Goal: Task Accomplishment & Management: Complete application form

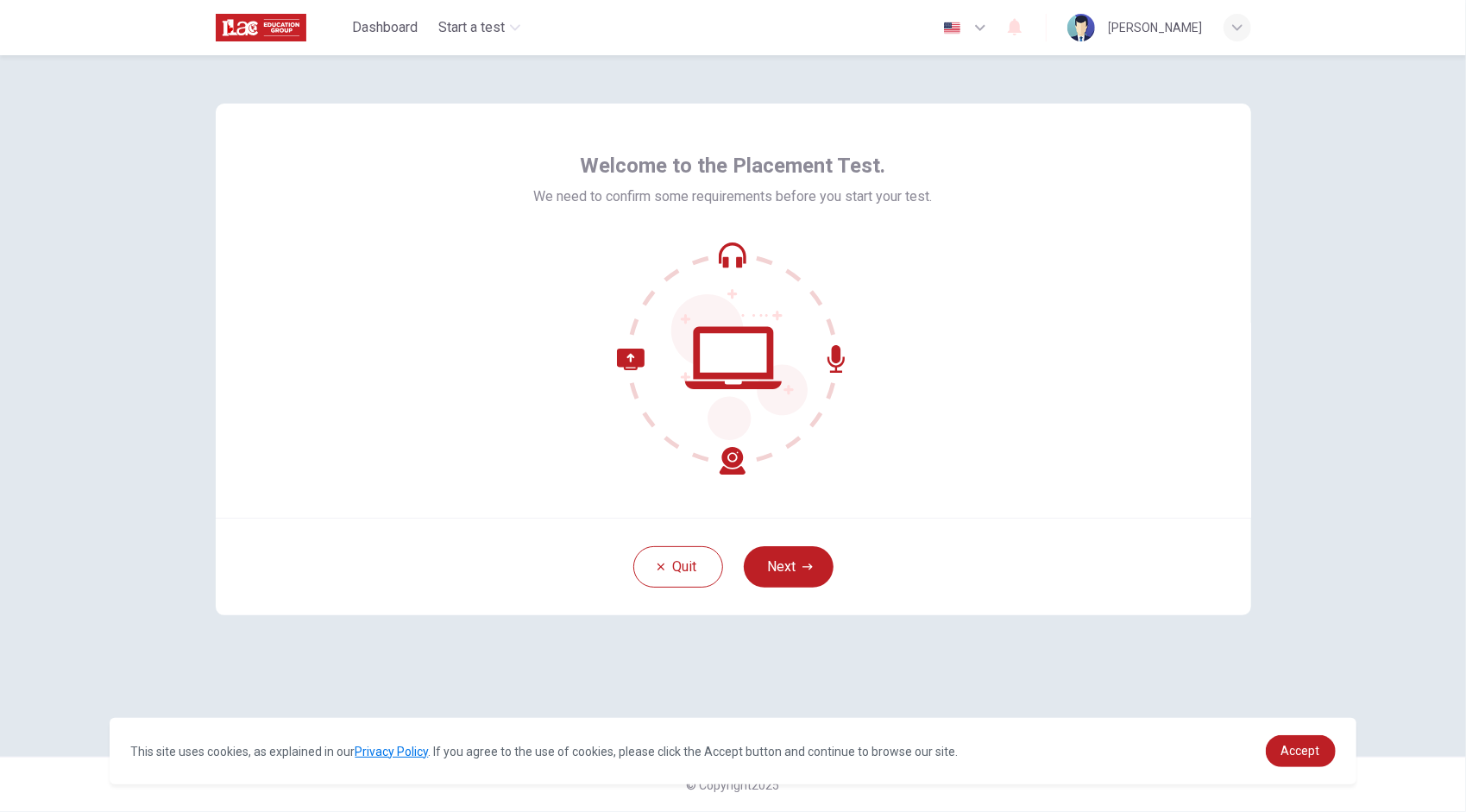
click at [885, 222] on div "Welcome to the Placement Test. We need to confirm some requirements before you …" at bounding box center [733, 312] width 398 height 323
click at [787, 566] on button "Next" at bounding box center [788, 567] width 90 height 42
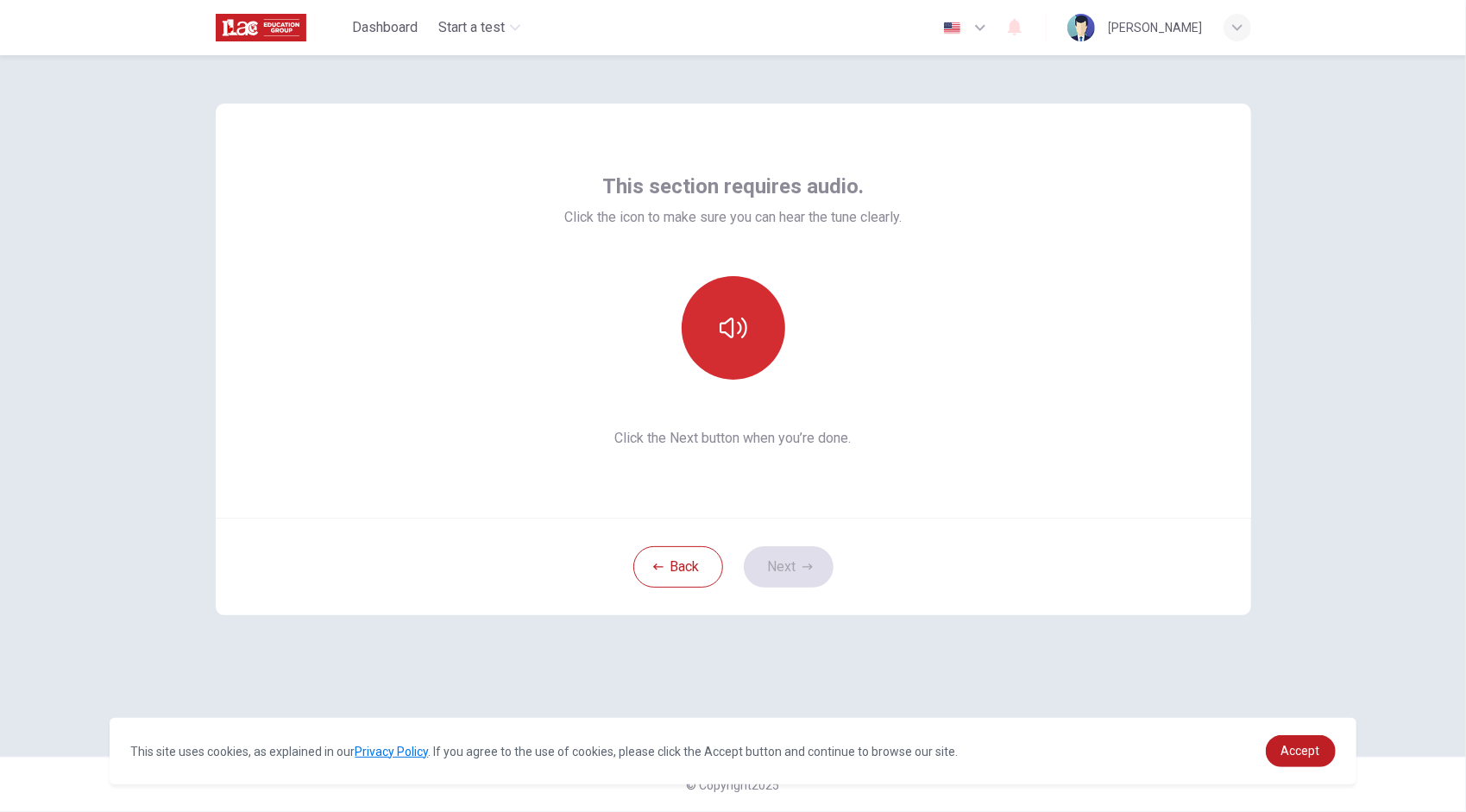
click at [733, 338] on icon "button" at bounding box center [733, 327] width 27 height 27
click at [797, 563] on button "Next" at bounding box center [788, 567] width 90 height 42
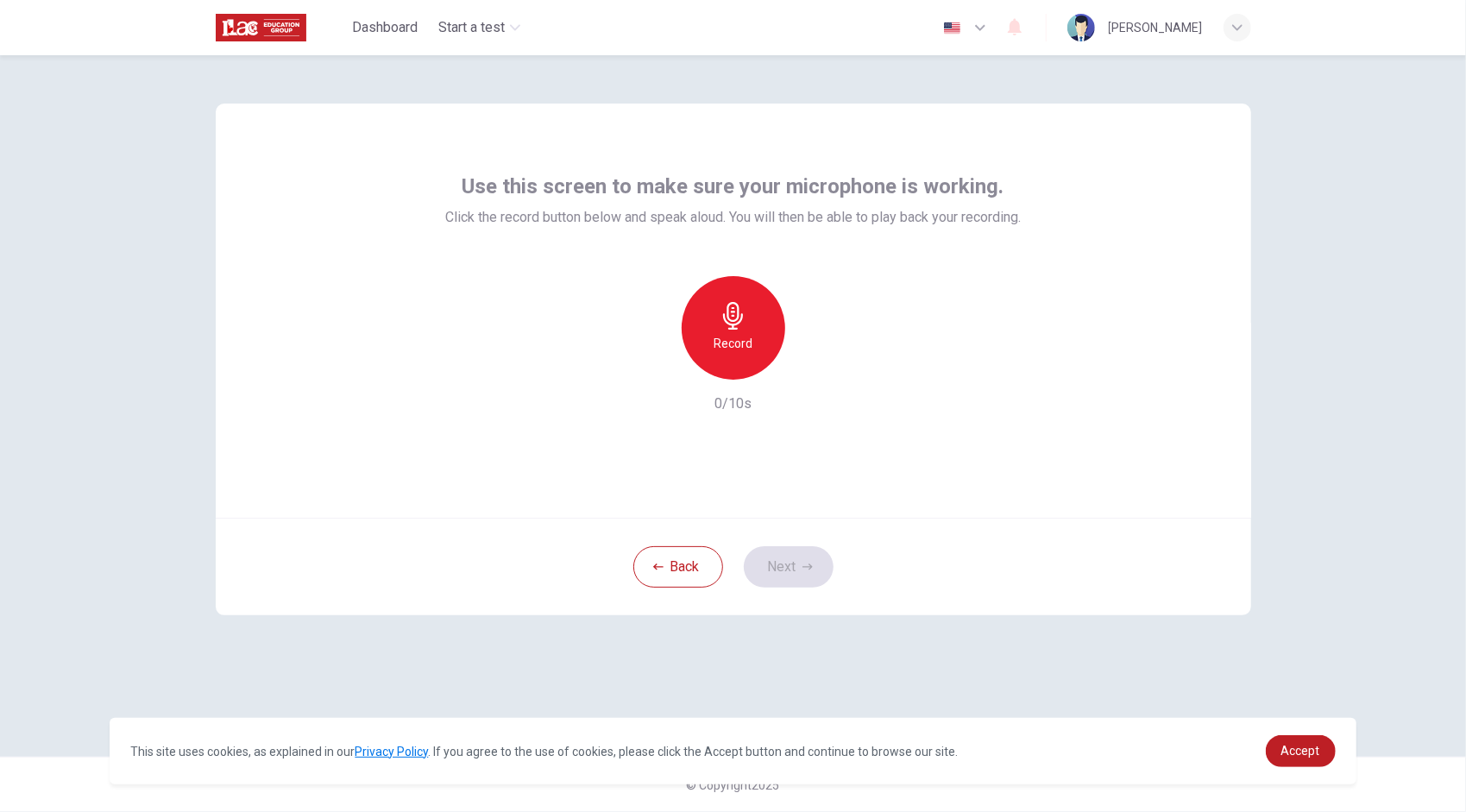
click at [715, 317] on div "Record" at bounding box center [733, 327] width 103 height 103
click at [738, 333] on h6 "Stop" at bounding box center [733, 344] width 26 height 21
click at [798, 551] on button "Next" at bounding box center [788, 567] width 90 height 42
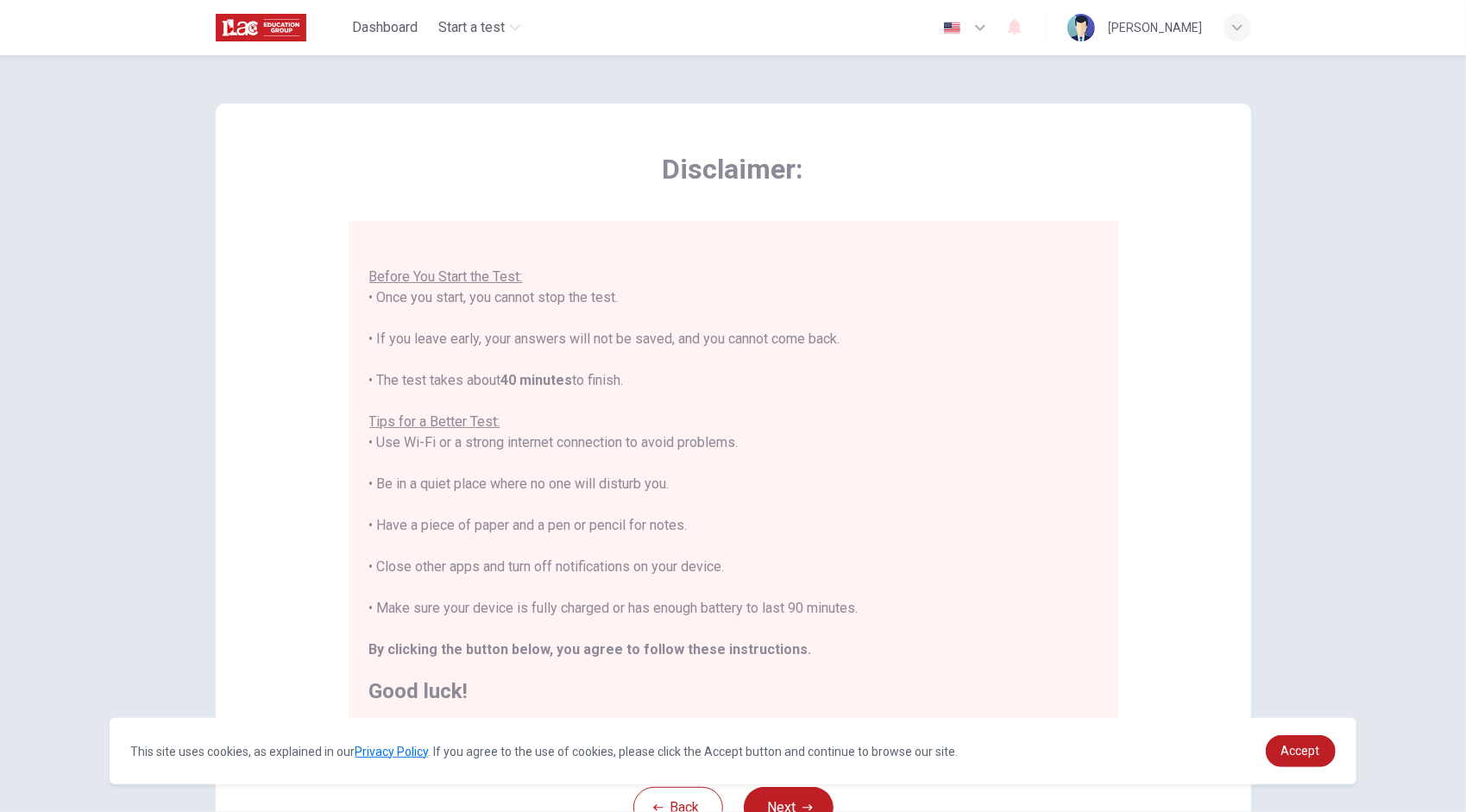
scroll to position [19, 0]
click at [126, 342] on div "Disclaimer: You are about to start a Placement Test . Before You Start the Test…" at bounding box center [733, 432] width 1466 height 756
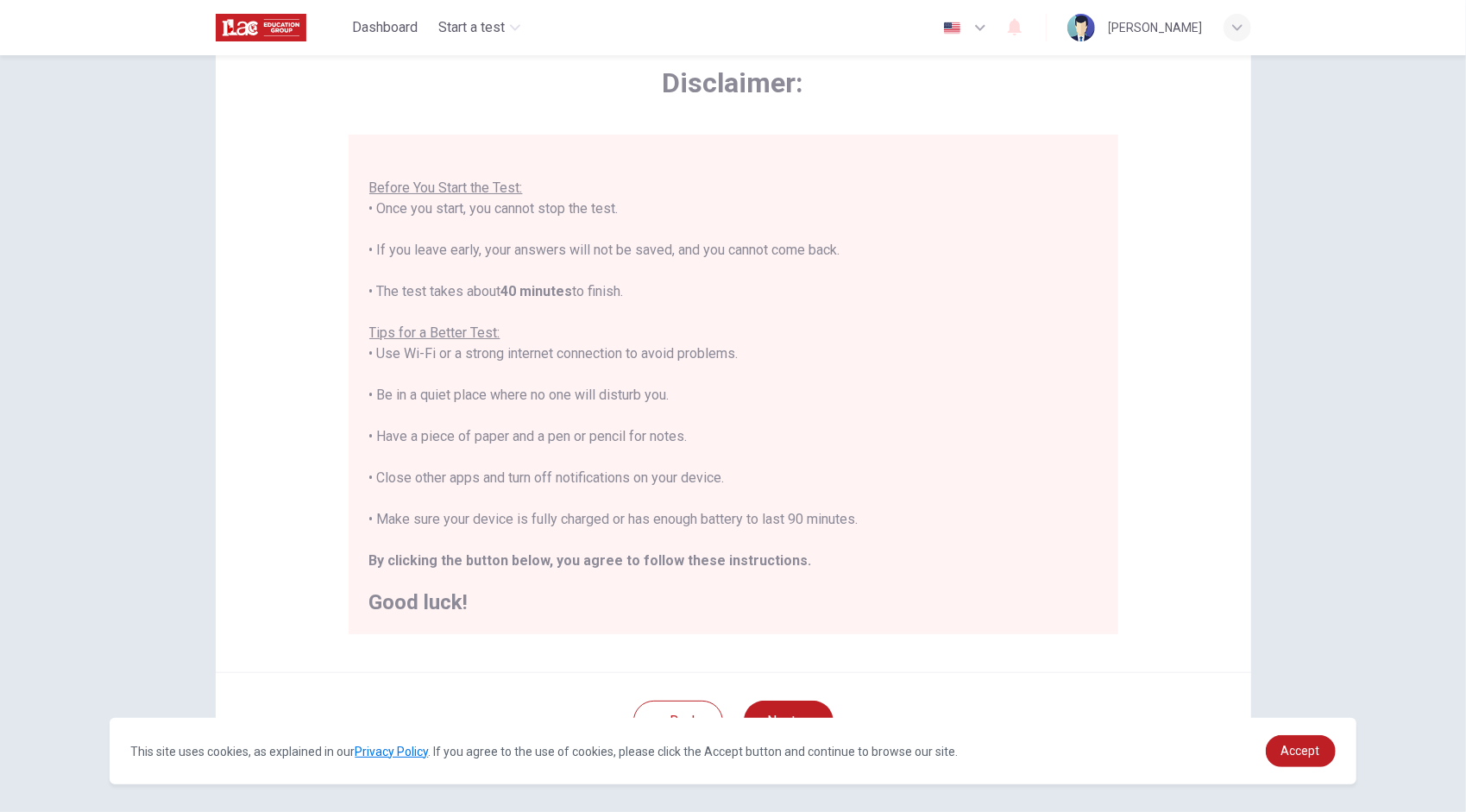
scroll to position [147, 0]
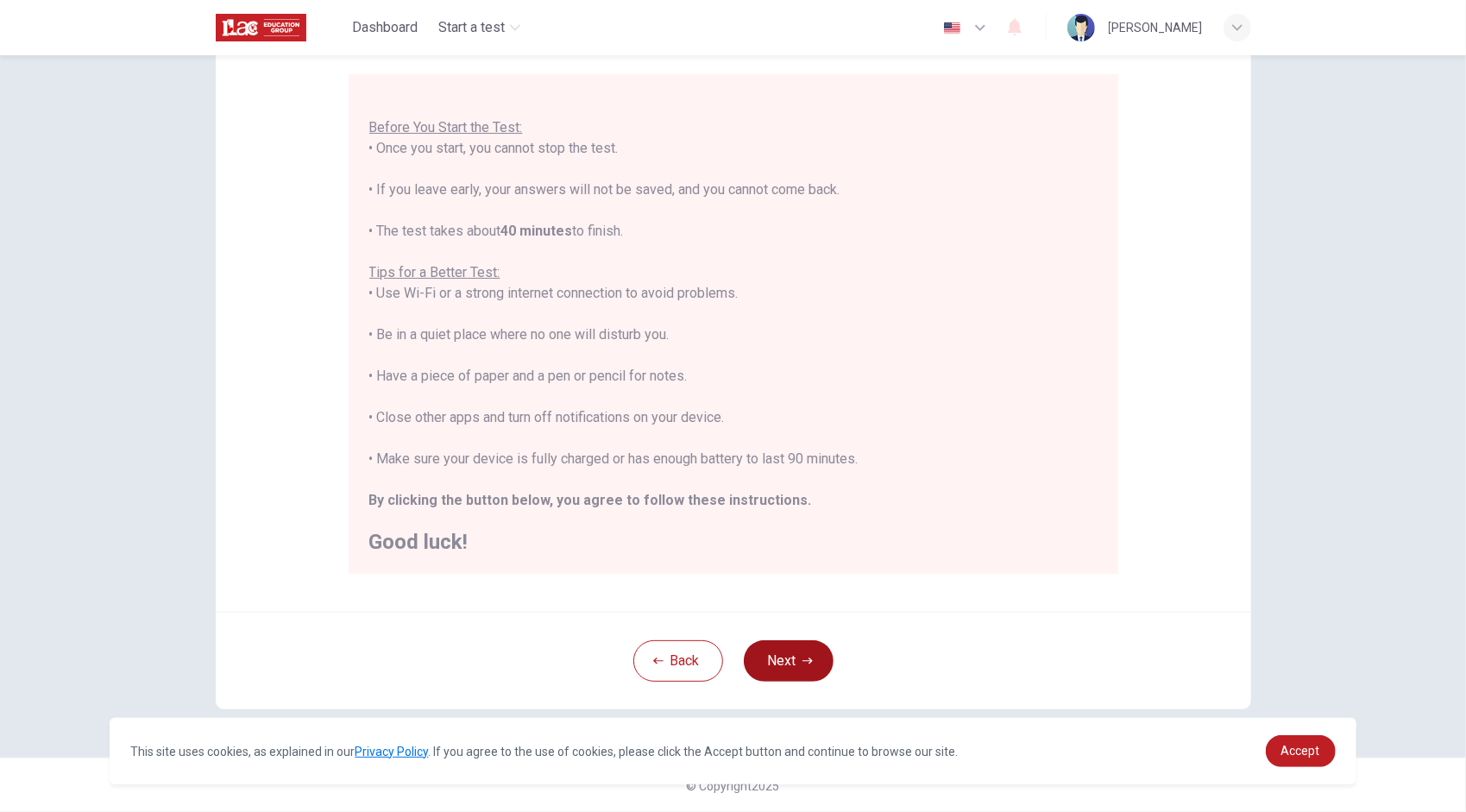
click at [778, 658] on button "Next" at bounding box center [788, 661] width 90 height 42
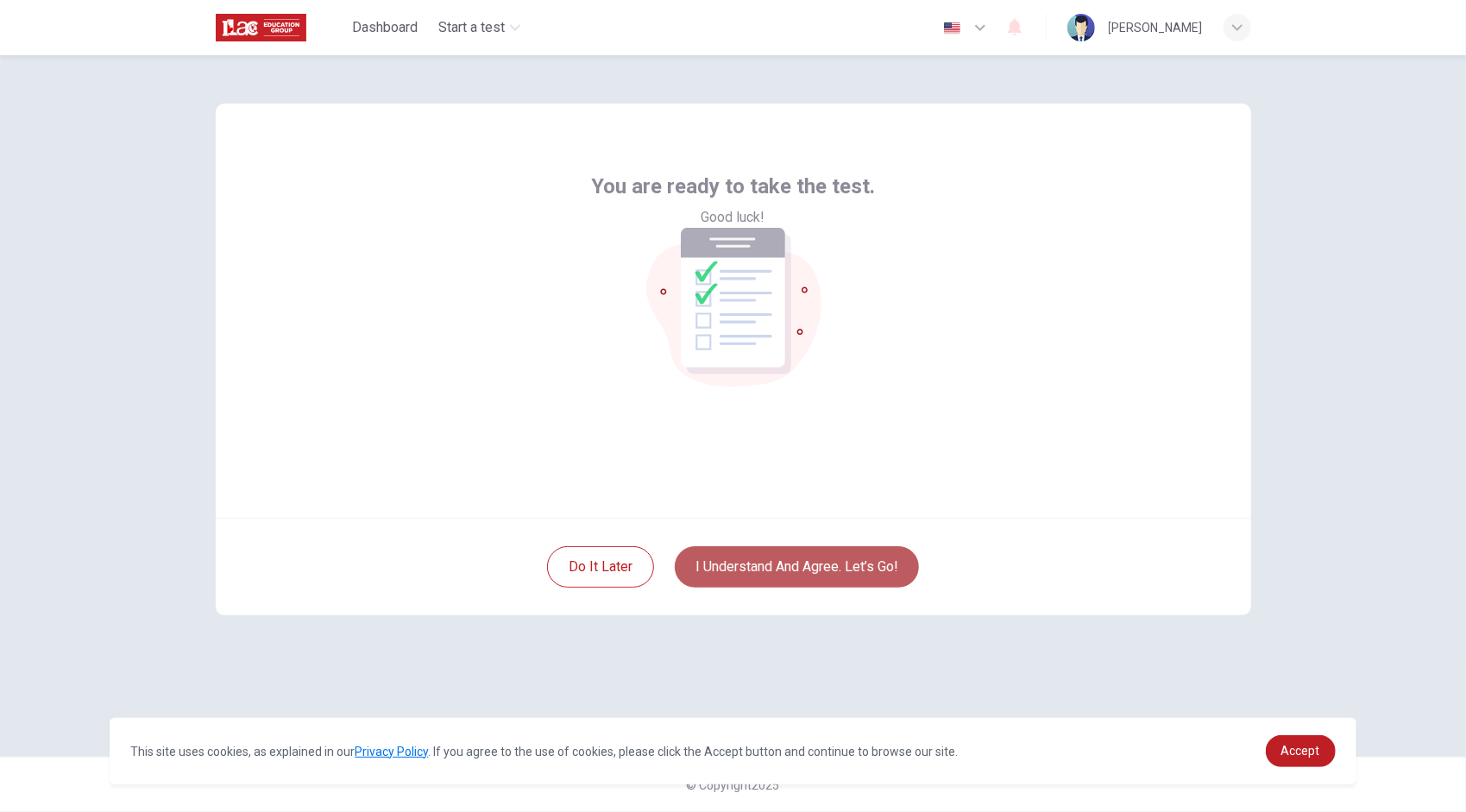
click at [753, 566] on button "I understand and agree. Let’s go!" at bounding box center [797, 567] width 244 height 42
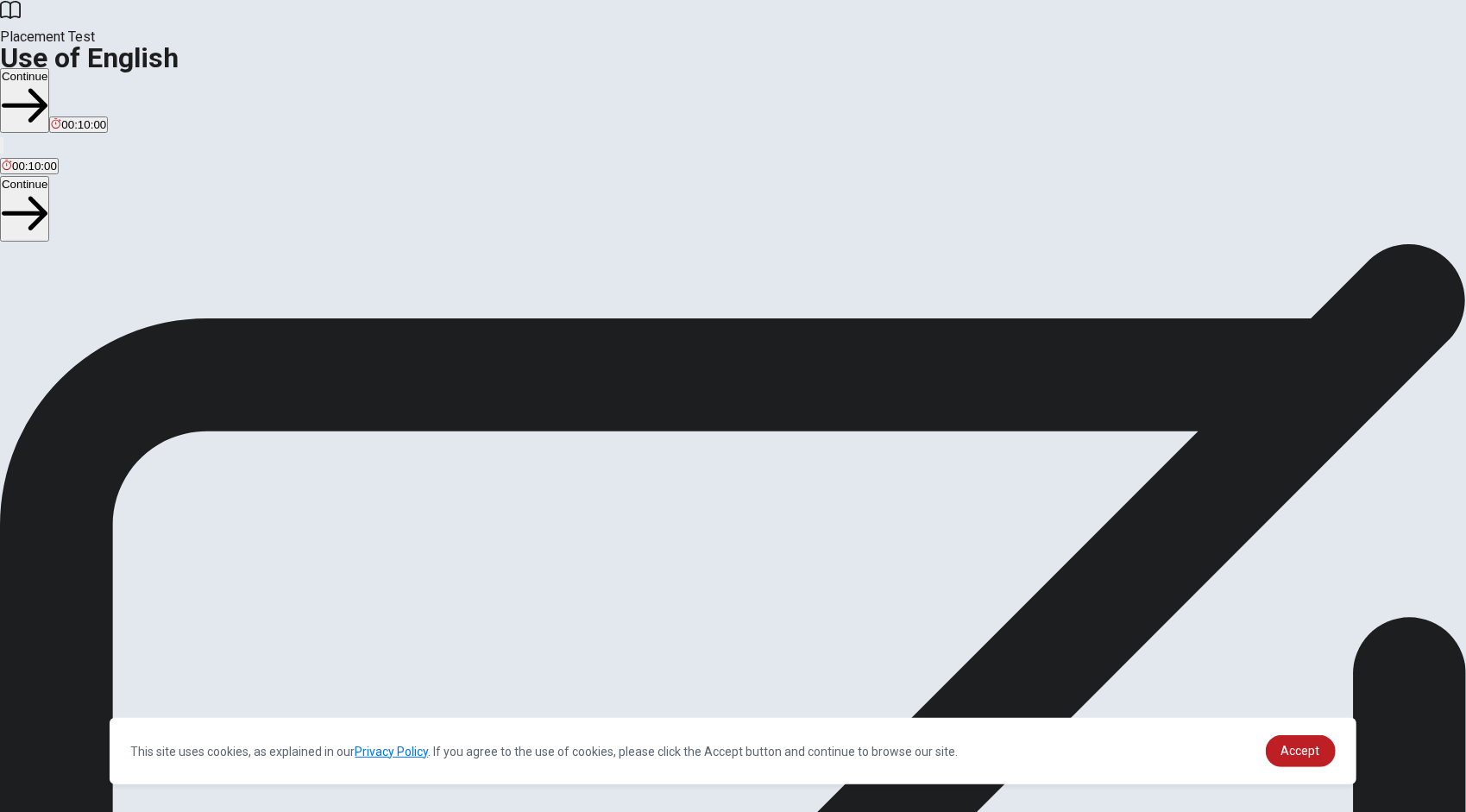
click at [49, 68] on button "Continue" at bounding box center [25, 100] width 49 height 64
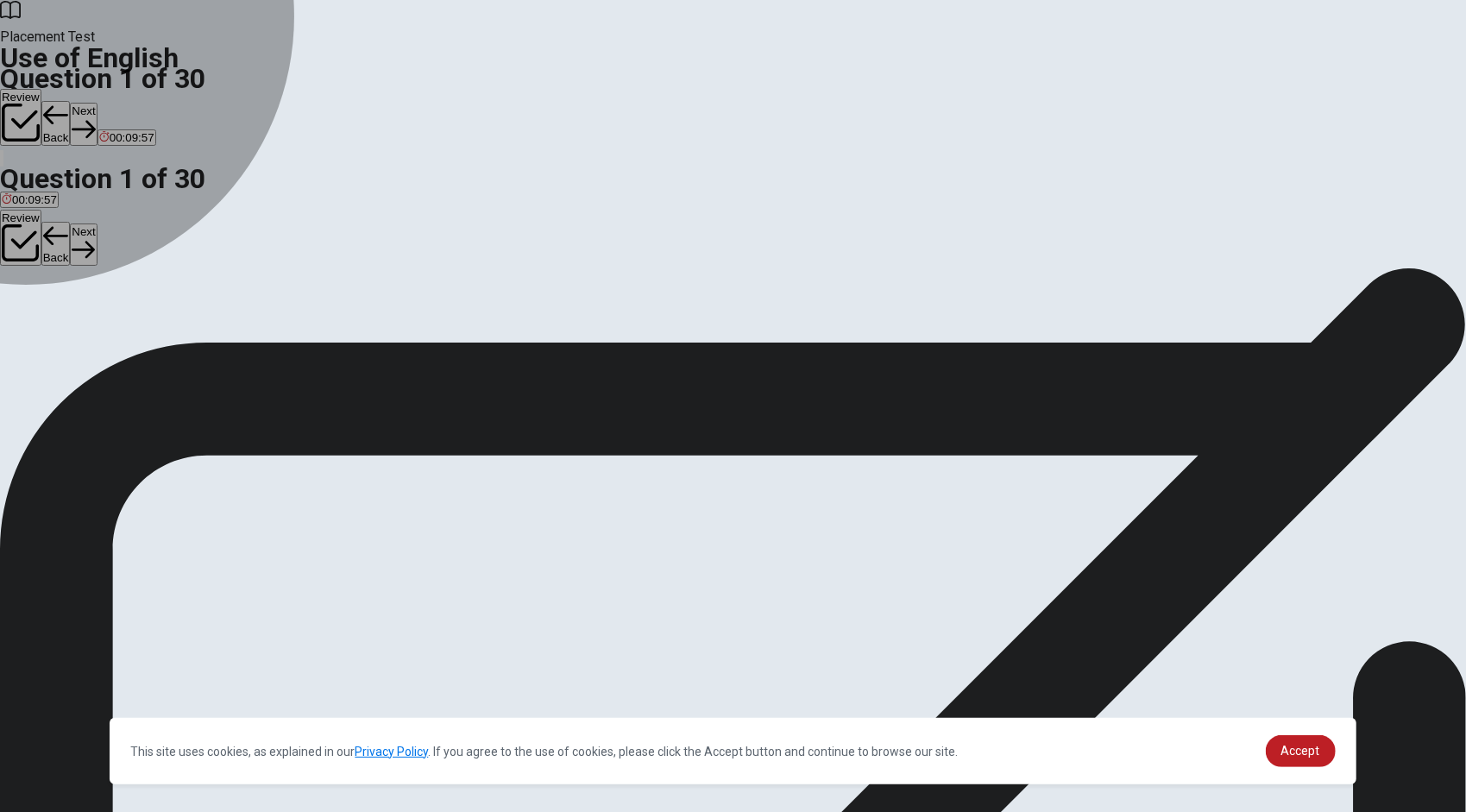
click at [20, 310] on div "A" at bounding box center [10, 317] width 18 height 13
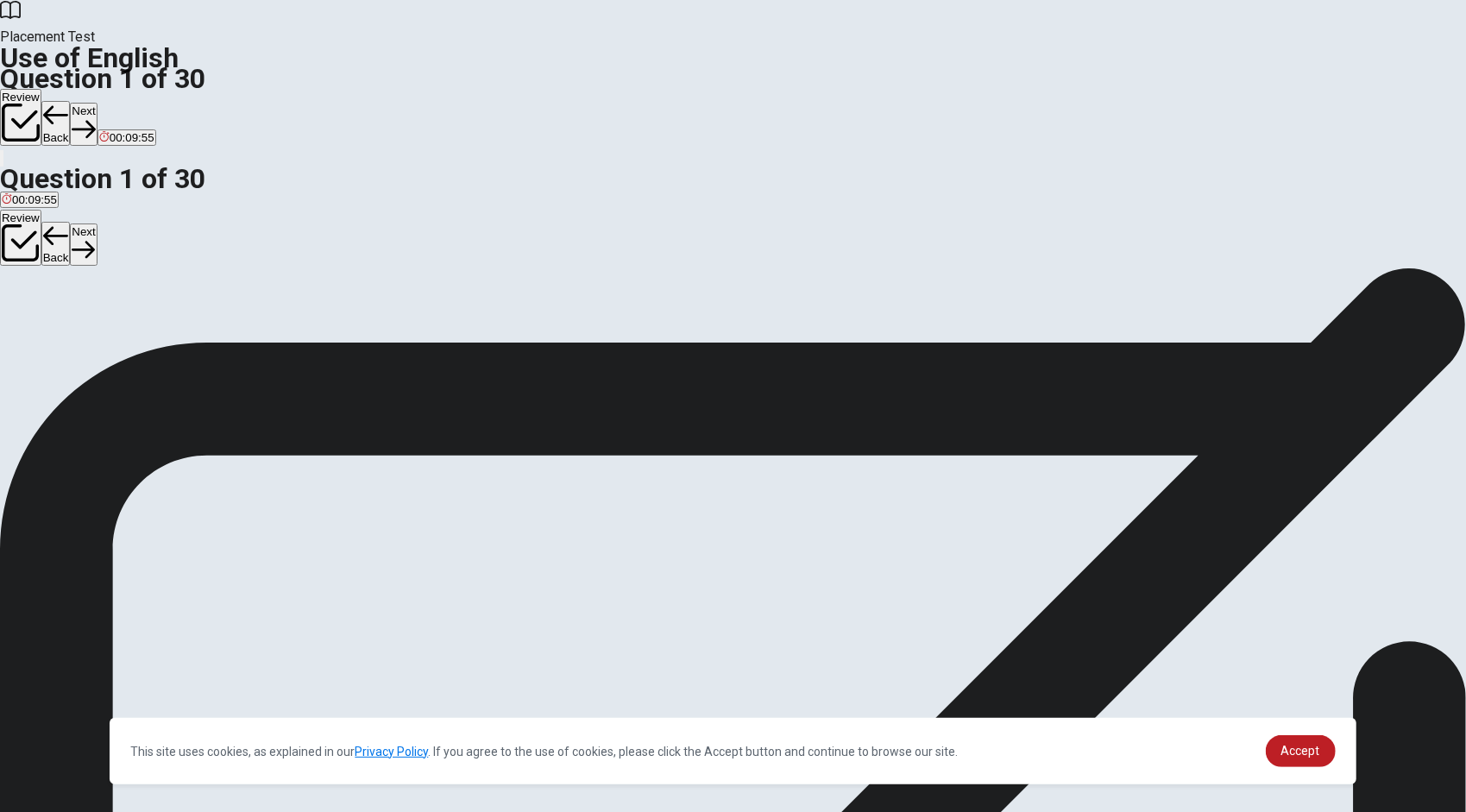
click at [97, 102] on button "Next" at bounding box center [83, 123] width 26 height 43
click at [130, 324] on div "B" at bounding box center [100, 317] width 59 height 13
click at [95, 117] on icon "button" at bounding box center [83, 129] width 24 height 24
click at [102, 324] on div "D" at bounding box center [90, 317] width 25 height 13
click at [97, 102] on button "Next" at bounding box center [83, 123] width 26 height 43
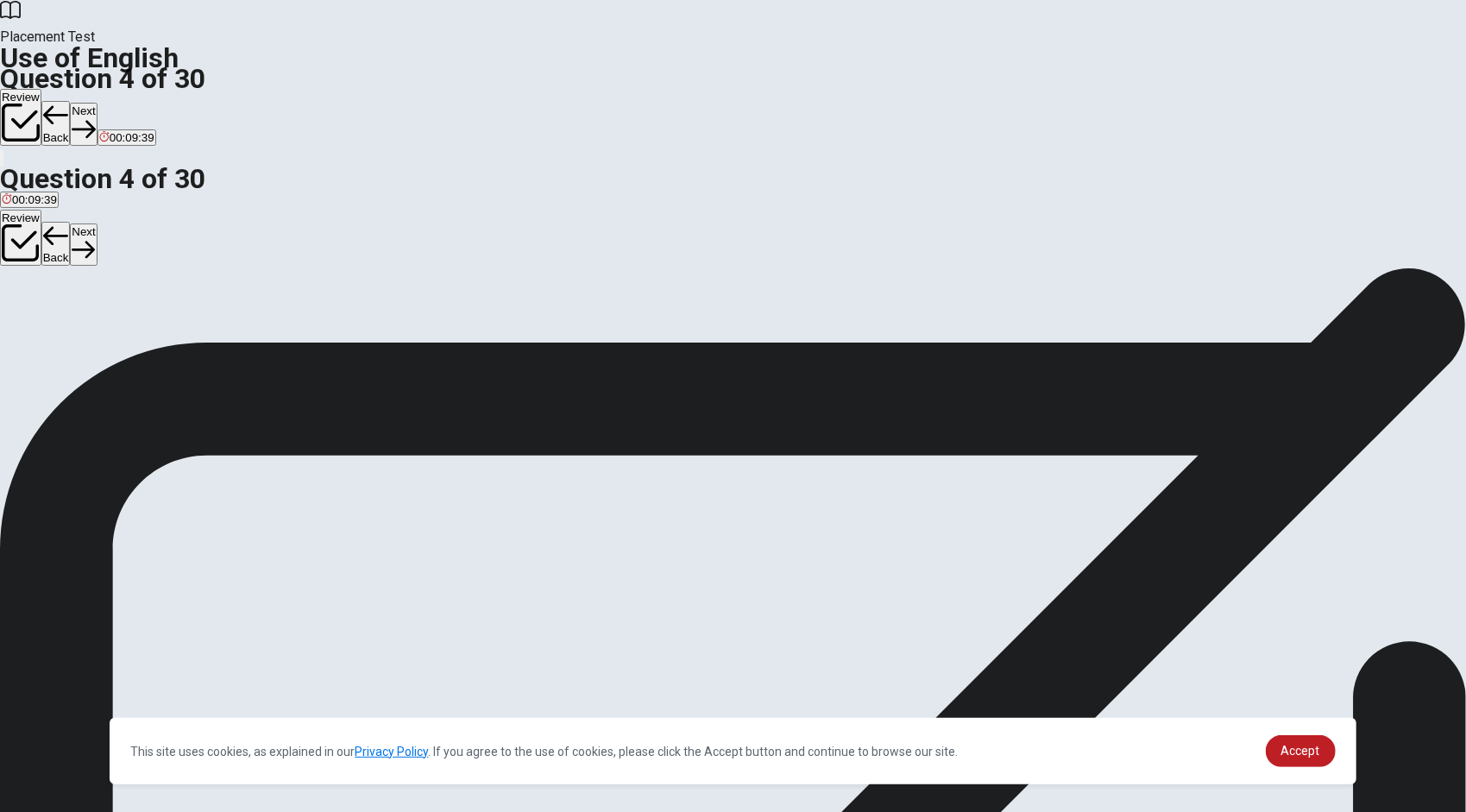
click at [64, 324] on div "C" at bounding box center [54, 317] width 21 height 13
click at [97, 102] on button "Next" at bounding box center [83, 123] width 26 height 43
click at [50, 324] on div "B" at bounding box center [39, 317] width 22 height 13
click at [97, 102] on button "Next" at bounding box center [83, 123] width 26 height 43
click at [78, 324] on div "C" at bounding box center [69, 317] width 16 height 13
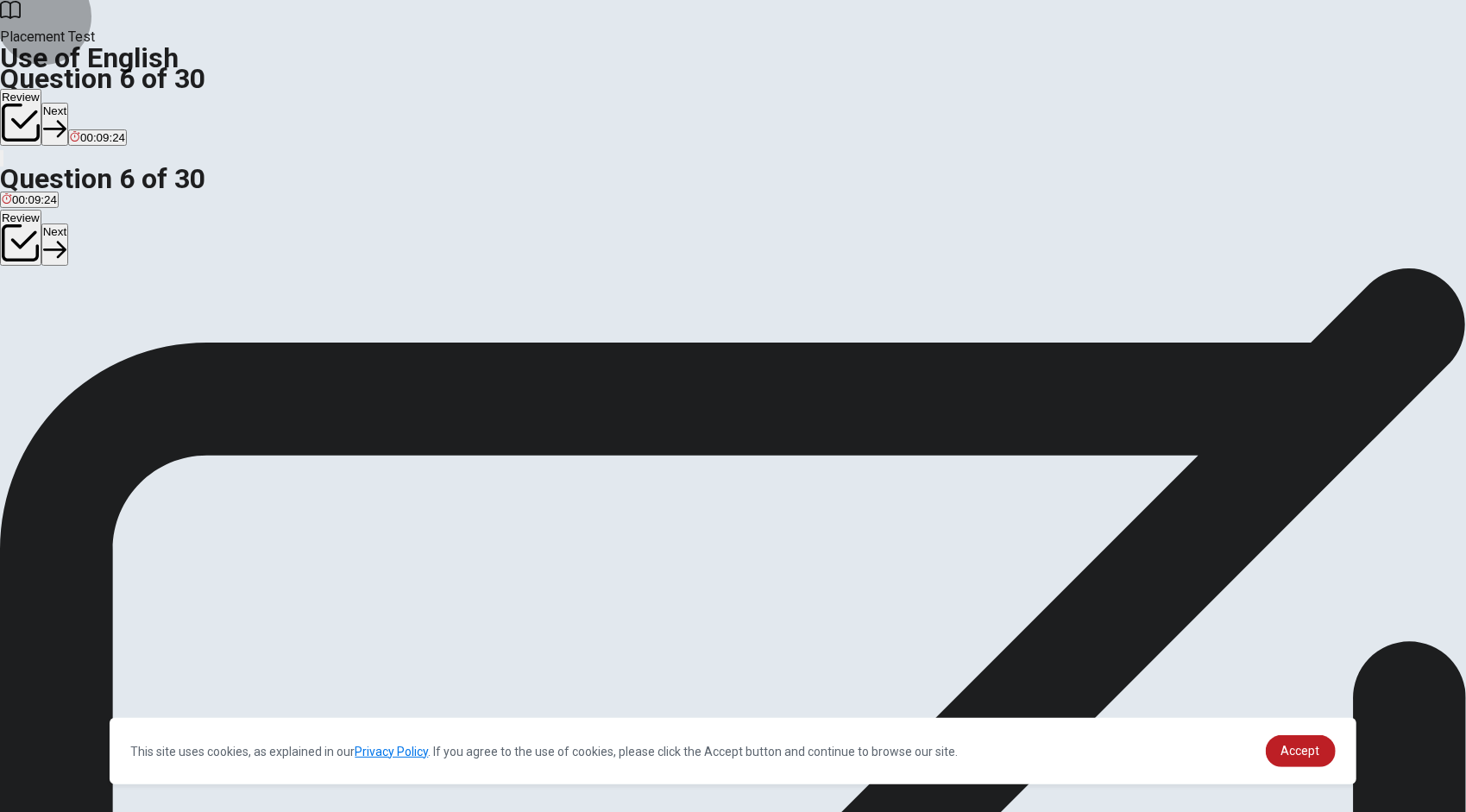
click at [68, 102] on button "Next" at bounding box center [55, 123] width 26 height 43
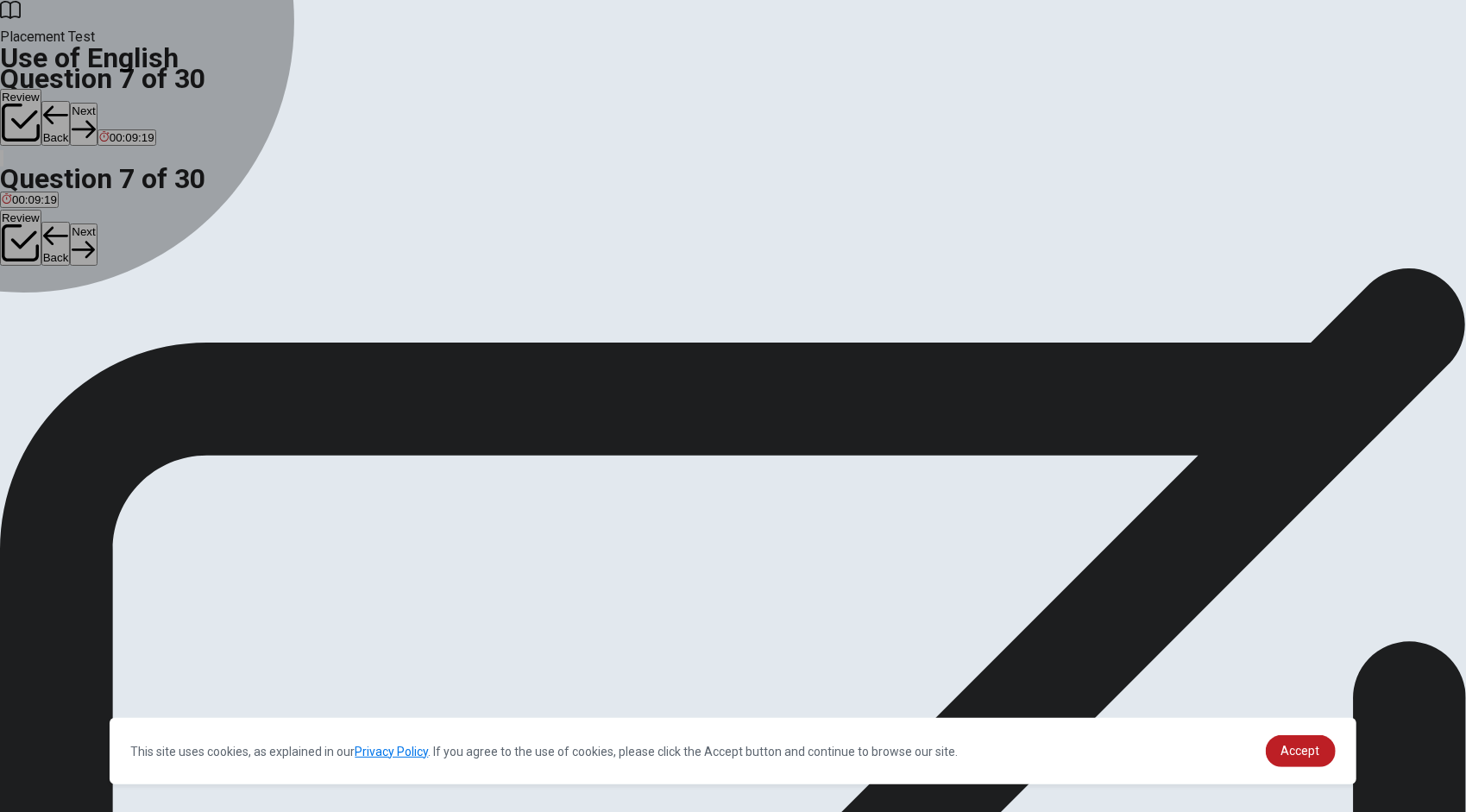
click at [122, 324] on div "D" at bounding box center [108, 317] width 30 height 13
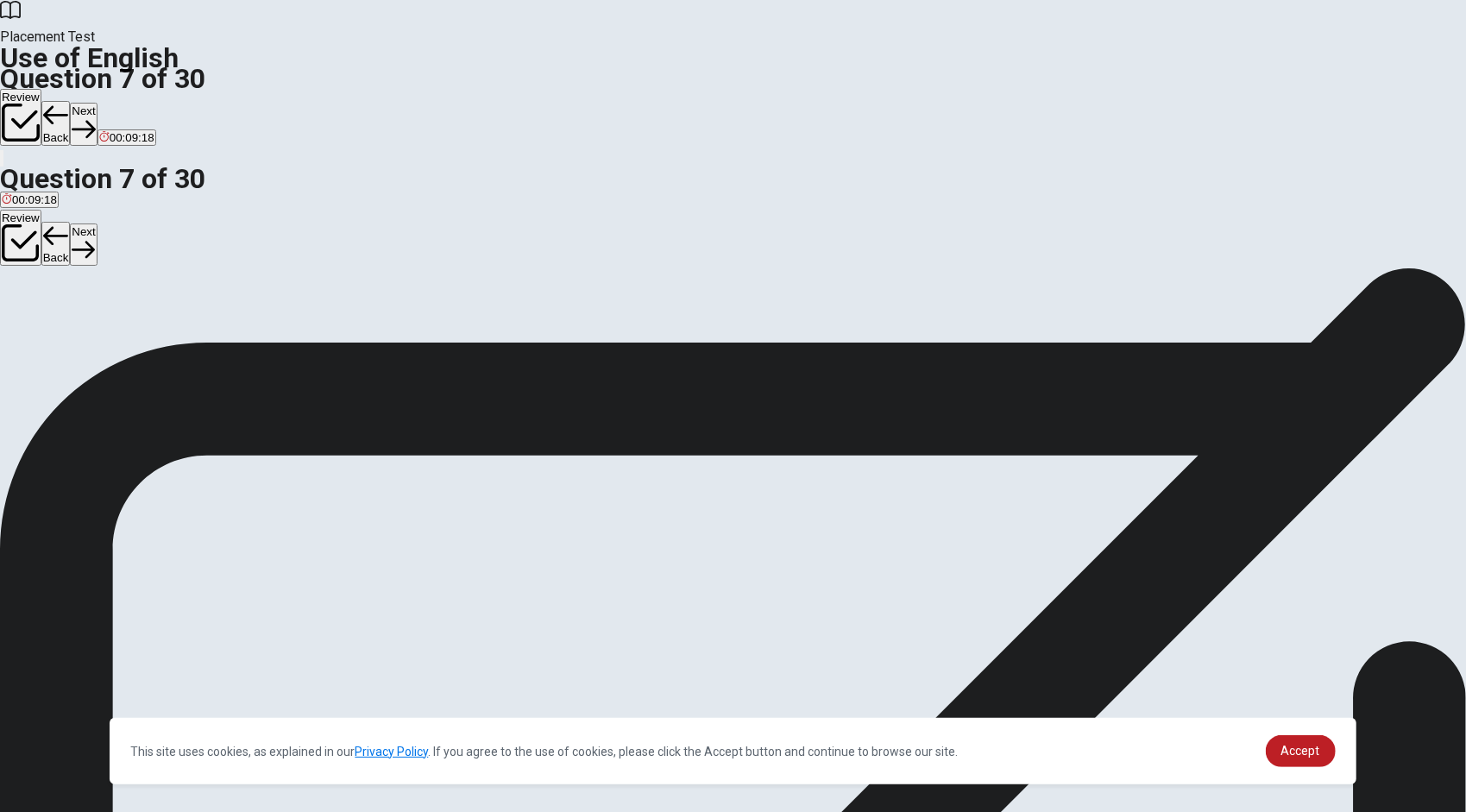
click at [97, 102] on button "Next" at bounding box center [83, 123] width 26 height 43
click at [62, 324] on div "C" at bounding box center [53, 317] width 16 height 13
click at [97, 102] on button "Next" at bounding box center [83, 123] width 26 height 43
click at [33, 310] on div "A" at bounding box center [17, 317] width 31 height 13
click at [97, 102] on button "Next" at bounding box center [83, 123] width 26 height 43
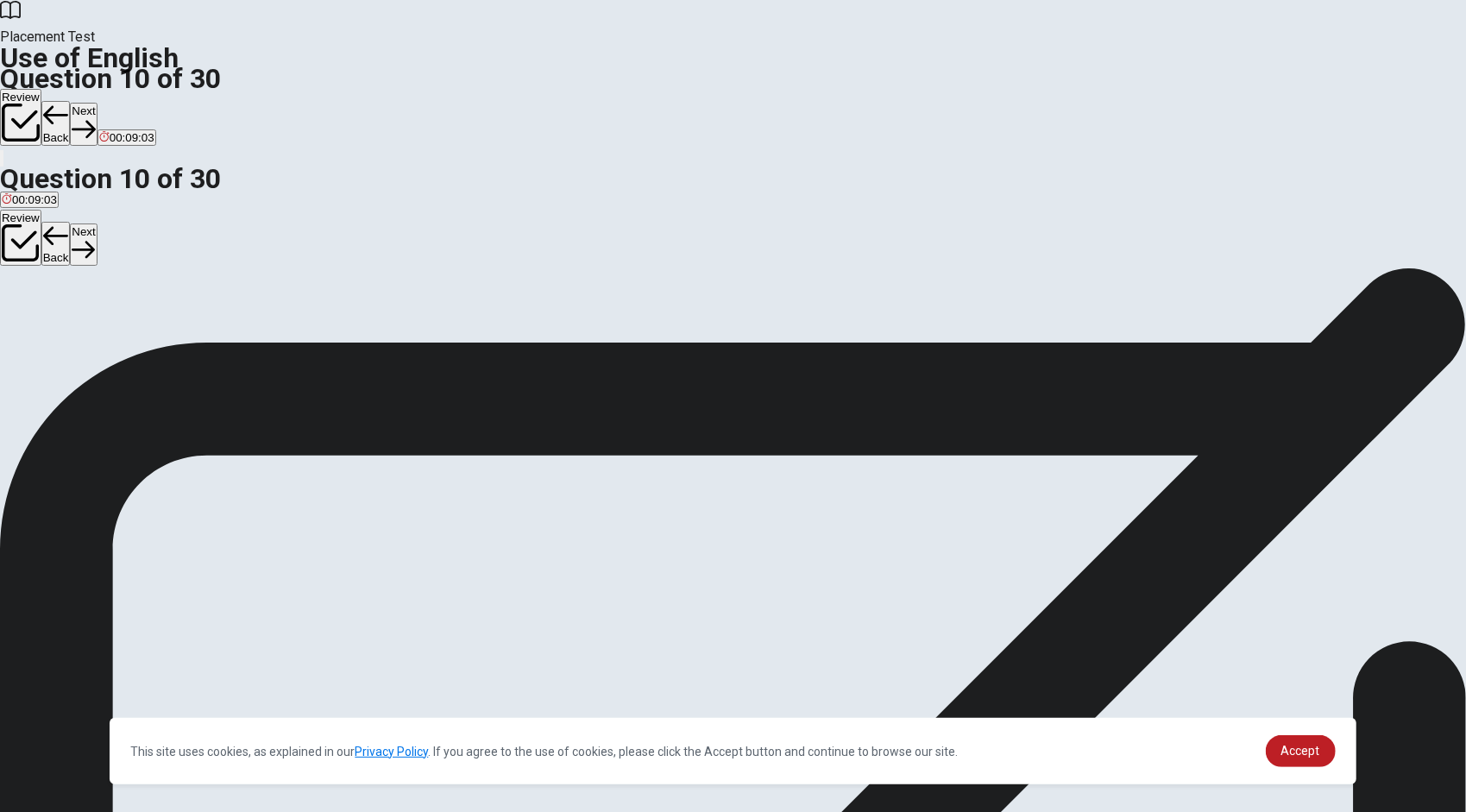
click at [79, 324] on div "B" at bounding box center [60, 317] width 37 height 13
click at [97, 102] on button "Next" at bounding box center [83, 123] width 26 height 43
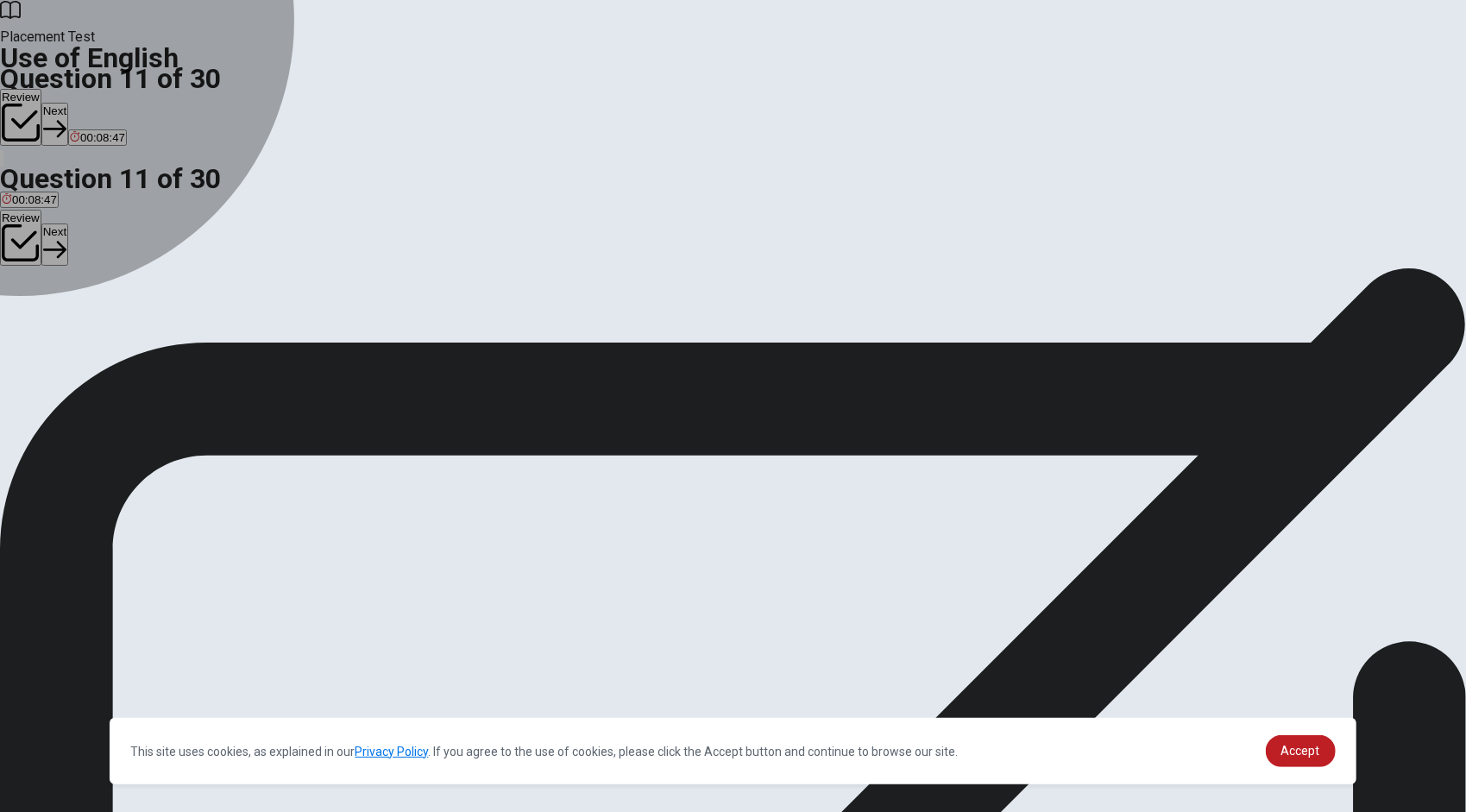
click at [62, 324] on div "B" at bounding box center [46, 317] width 32 height 13
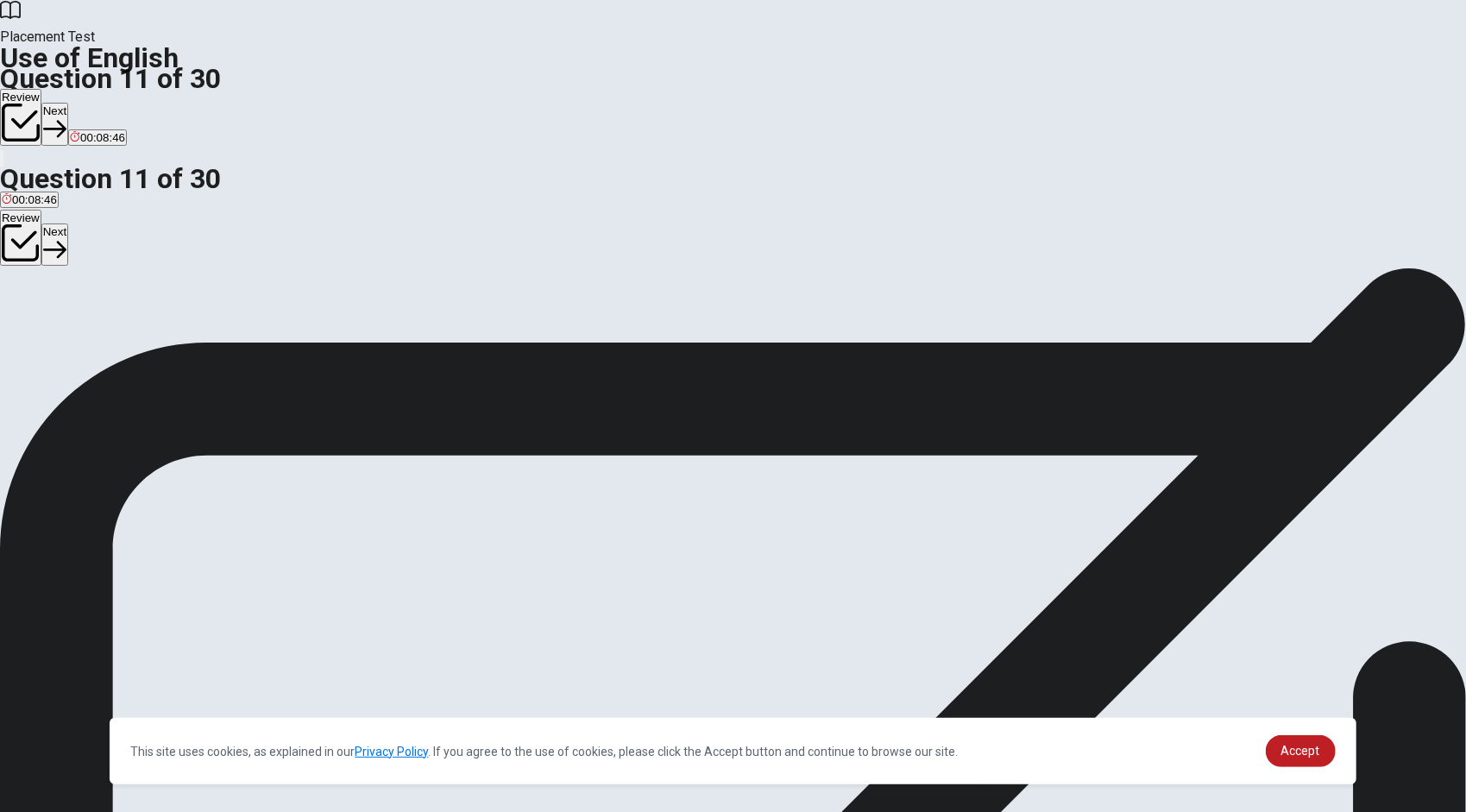
click at [68, 102] on button "Next" at bounding box center [55, 123] width 26 height 43
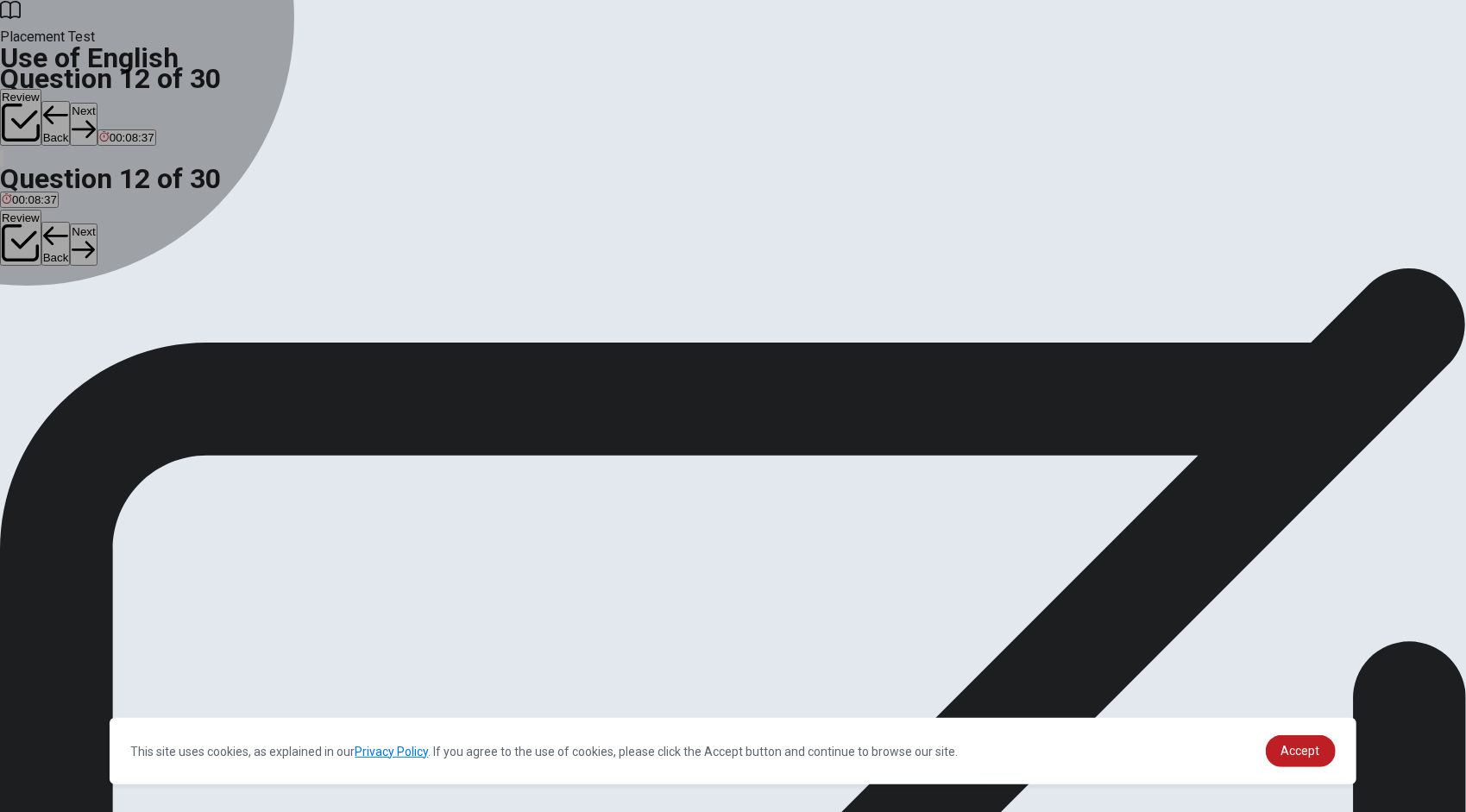
click at [23, 310] on div "A" at bounding box center [12, 317] width 21 height 13
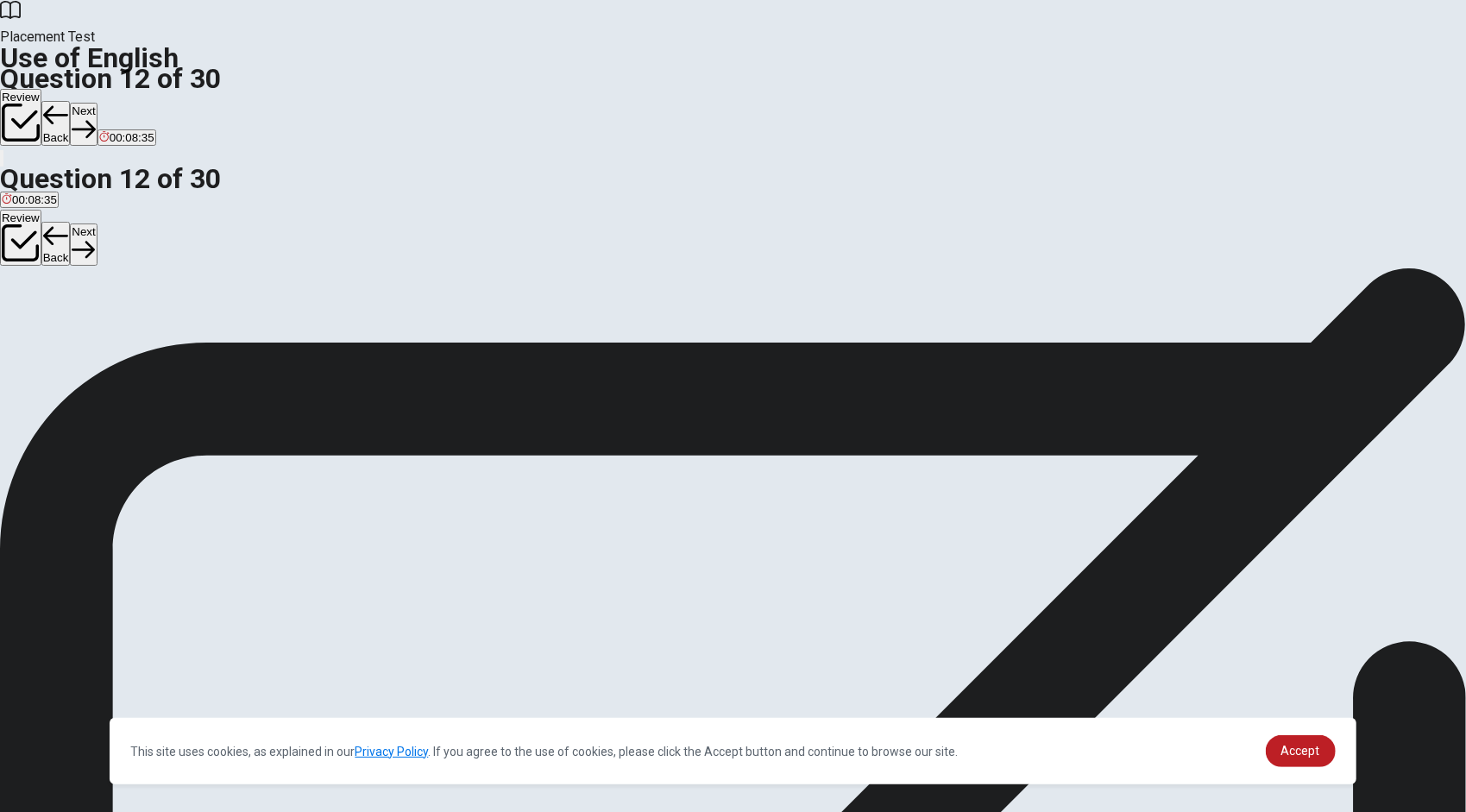
click at [97, 102] on button "Next" at bounding box center [83, 123] width 26 height 43
click at [133, 324] on div "C" at bounding box center [107, 317] width 54 height 13
click at [97, 102] on button "Next" at bounding box center [83, 123] width 26 height 43
click at [76, 324] on div "C" at bounding box center [64, 317] width 24 height 13
click at [97, 102] on button "Next" at bounding box center [83, 123] width 26 height 43
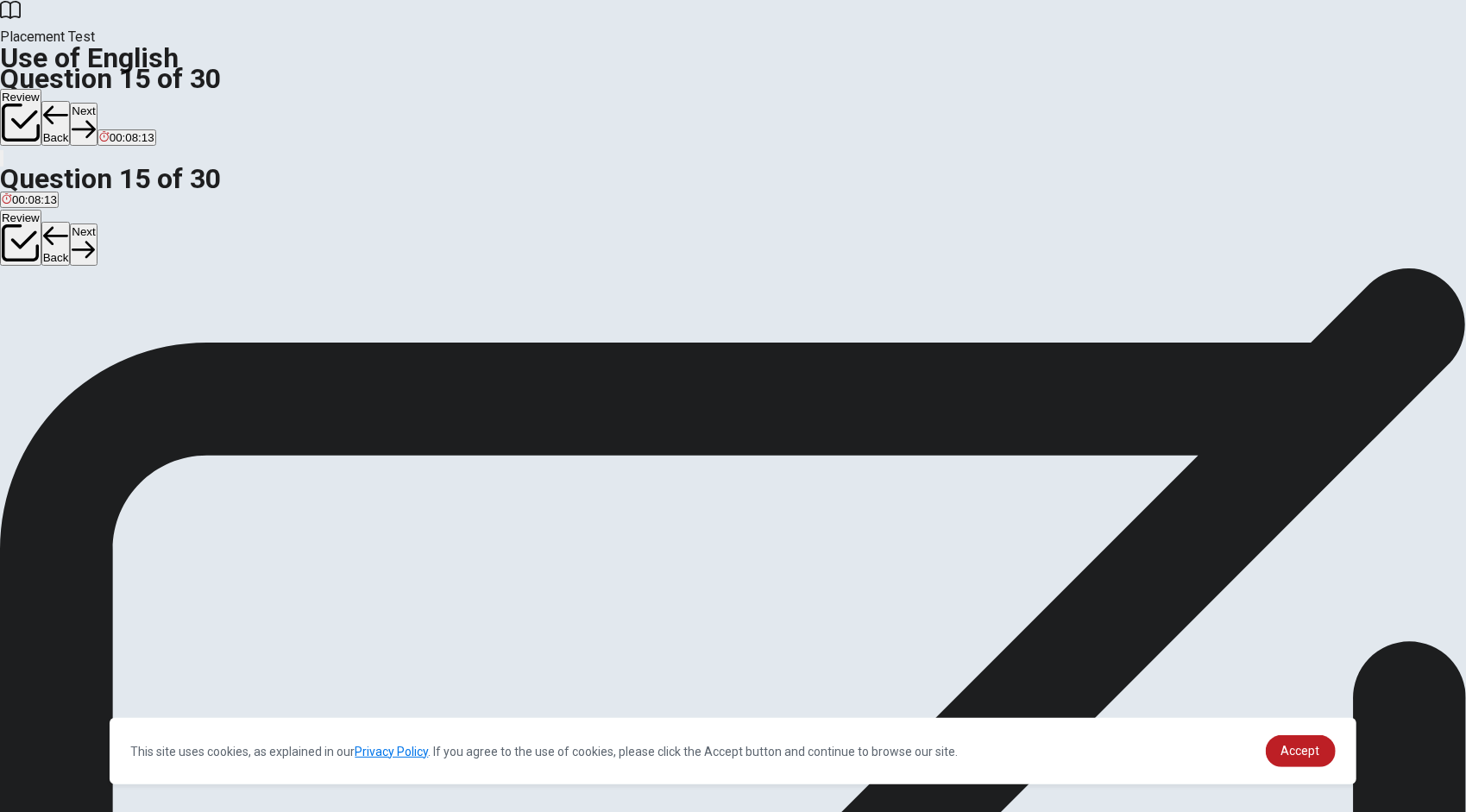
click at [128, 310] on div "A" at bounding box center [64, 317] width 126 height 13
click at [97, 102] on button "Next" at bounding box center [83, 123] width 26 height 43
click at [20, 310] on div "A" at bounding box center [10, 317] width 18 height 13
click at [68, 102] on button "Next" at bounding box center [55, 123] width 26 height 43
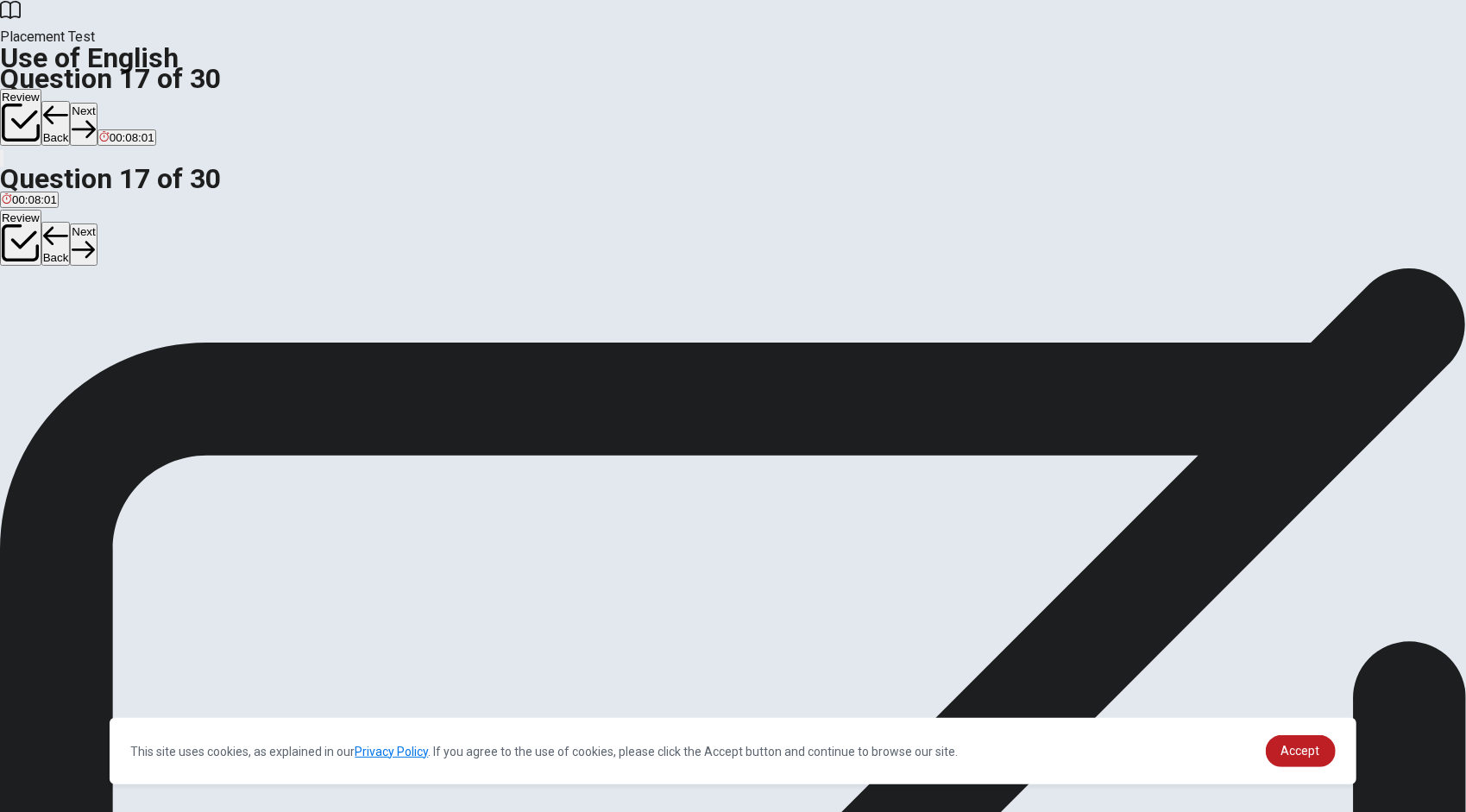
click at [114, 324] on div "D" at bounding box center [98, 317] width 31 height 13
click at [97, 102] on button "Next" at bounding box center [83, 123] width 26 height 43
click at [54, 324] on div "B" at bounding box center [42, 317] width 24 height 13
click at [97, 102] on button "Next" at bounding box center [83, 123] width 26 height 43
click at [241, 324] on div "B" at bounding box center [174, 317] width 133 height 13
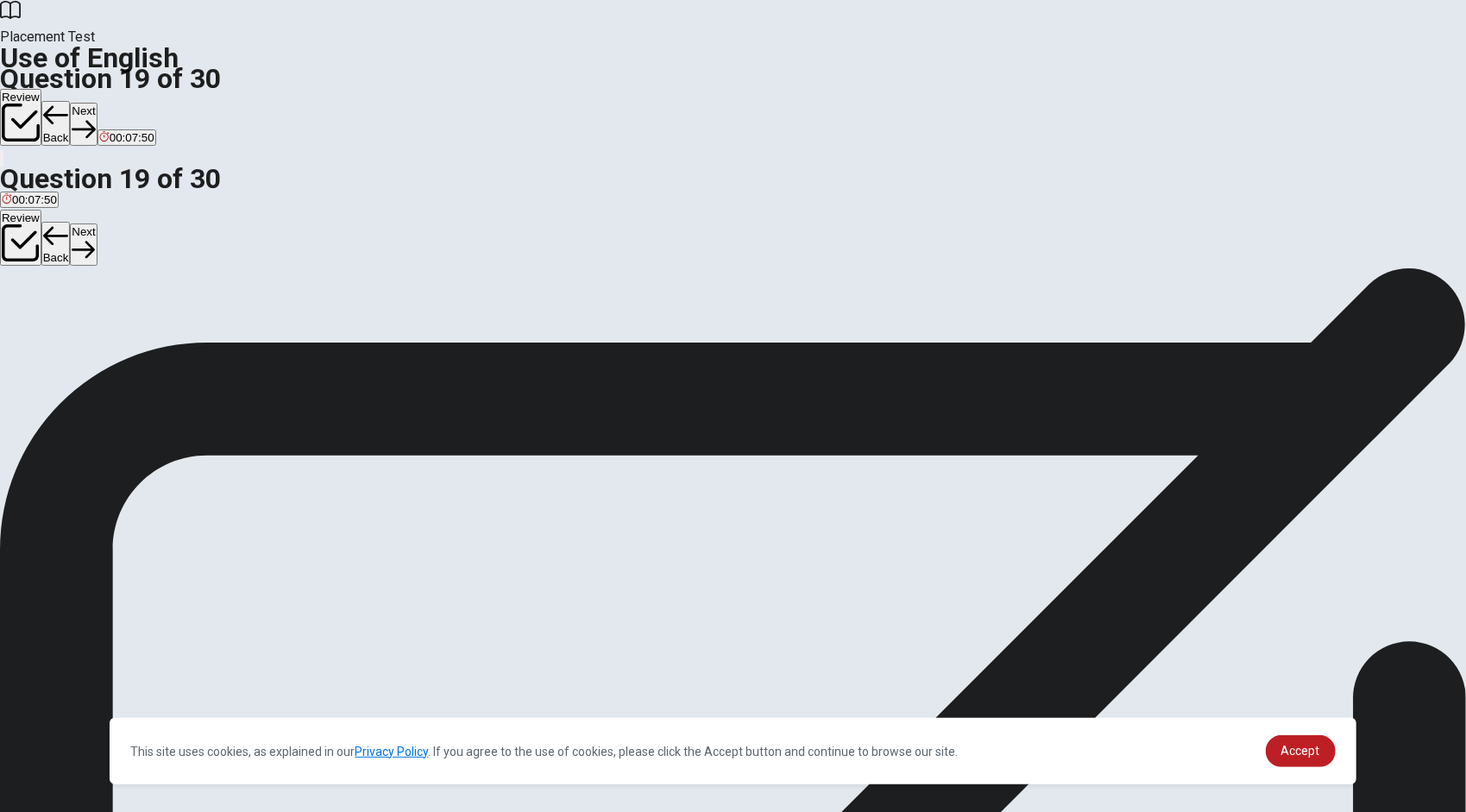
click at [97, 102] on button "Next" at bounding box center [83, 123] width 26 height 43
click at [41, 324] on div "B" at bounding box center [32, 317] width 17 height 13
click at [97, 102] on button "Next" at bounding box center [83, 123] width 26 height 43
click at [94, 324] on div "C" at bounding box center [79, 317] width 27 height 13
click at [68, 102] on button "Next" at bounding box center [55, 123] width 26 height 43
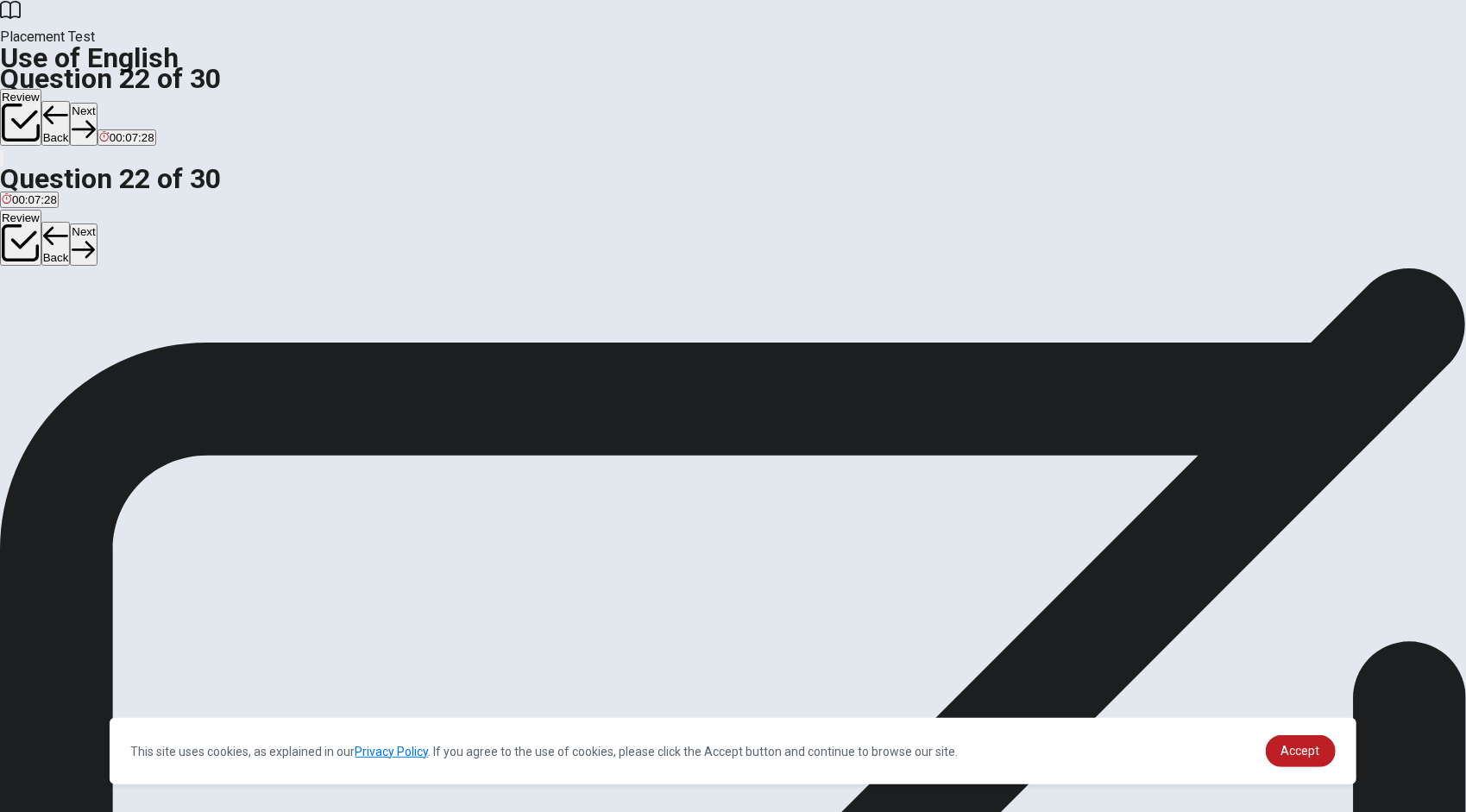
click at [307, 324] on div "D" at bounding box center [266, 317] width 83 height 13
click at [97, 102] on button "Next" at bounding box center [83, 123] width 26 height 43
click at [67, 310] on div "A" at bounding box center [34, 317] width 65 height 13
click at [97, 102] on button "Next" at bounding box center [83, 123] width 26 height 43
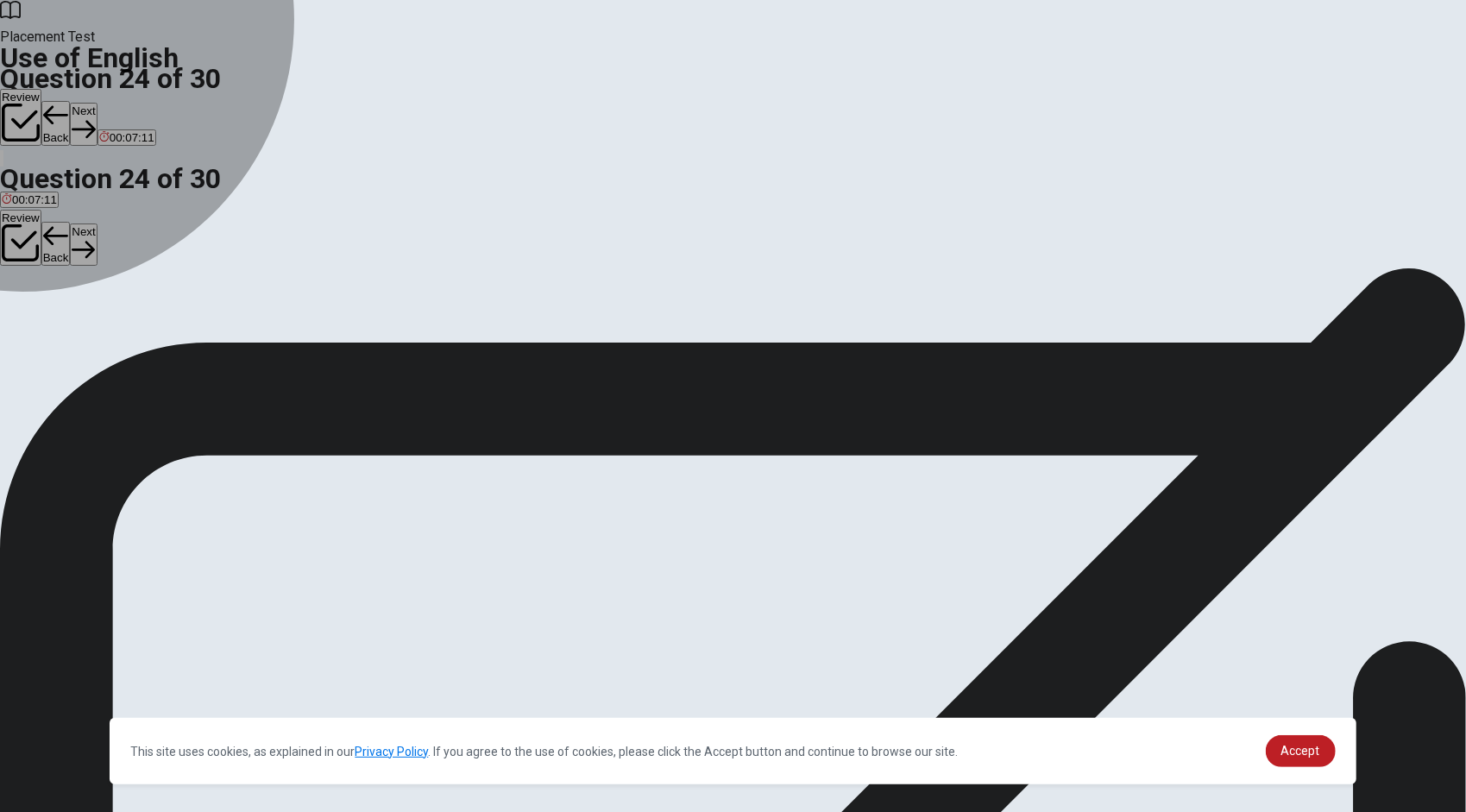
click at [84, 324] on div "C" at bounding box center [75, 317] width 19 height 13
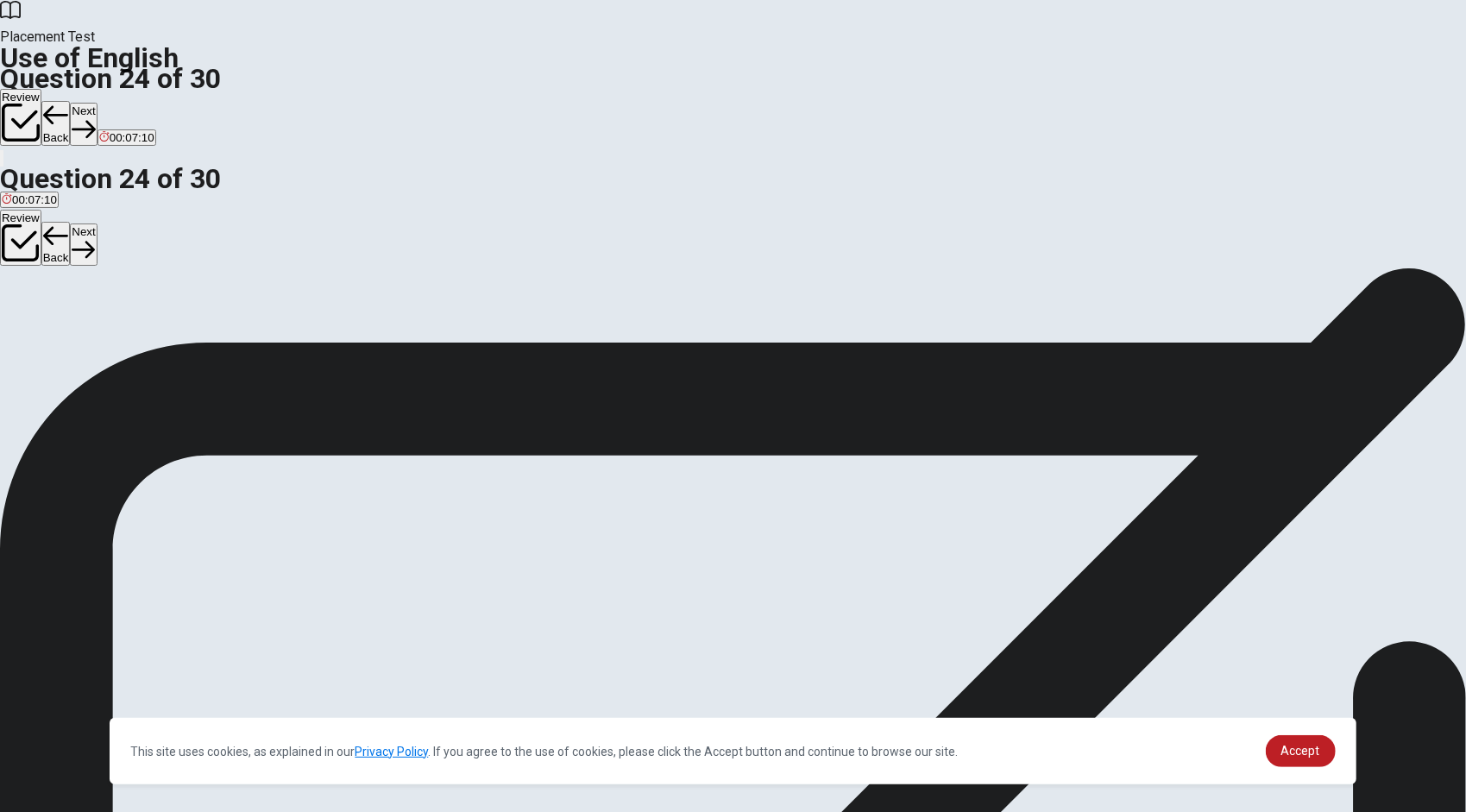
click at [62, 324] on div "B" at bounding box center [49, 317] width 25 height 13
click at [97, 102] on button "Next" at bounding box center [83, 123] width 26 height 43
click at [380, 324] on div "C" at bounding box center [282, 317] width 196 height 13
click at [97, 102] on button "Next" at bounding box center [83, 123] width 26 height 43
click at [109, 268] on div "Question 26 To “modify” means to ___. A delete B change C ignore D create © Cop…" at bounding box center [733, 268] width 1466 height 0
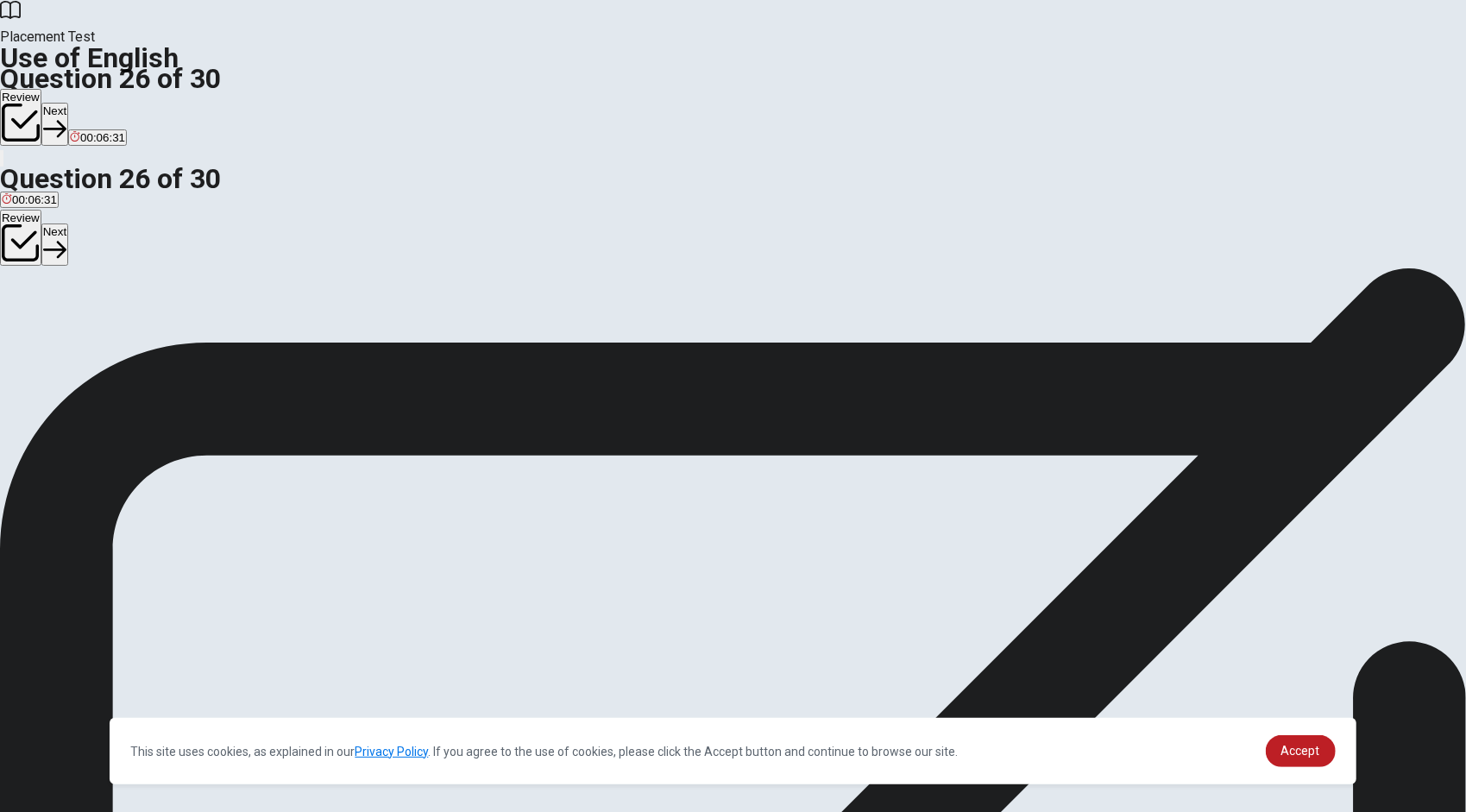
click at [74, 324] on div "B" at bounding box center [55, 317] width 38 height 13
click at [68, 102] on button "Next" at bounding box center [55, 123] width 26 height 43
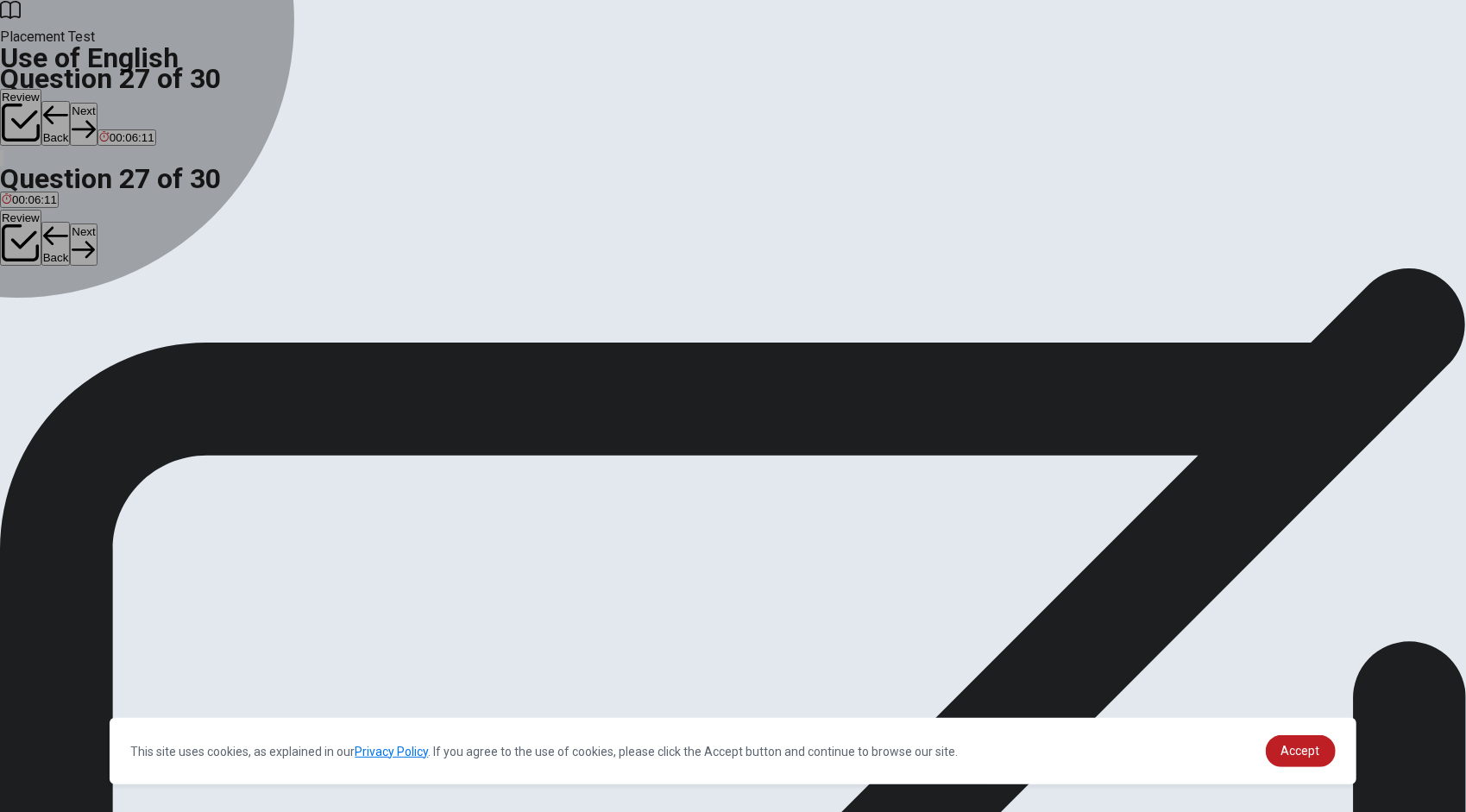
click at [64, 324] on div "B" at bounding box center [50, 317] width 28 height 13
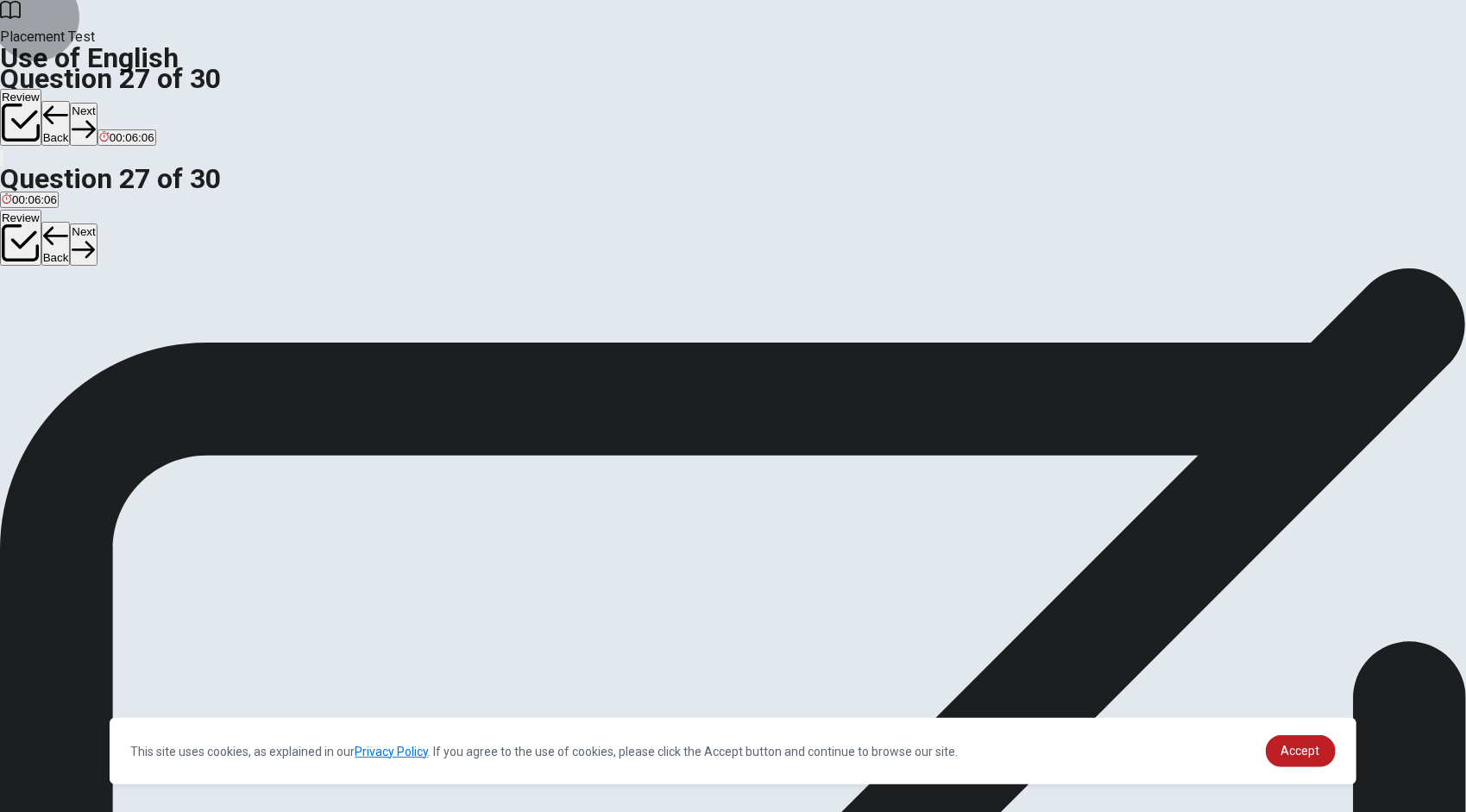
click at [97, 102] on button "Next" at bounding box center [83, 123] width 26 height 43
click at [133, 324] on div "C" at bounding box center [114, 317] width 40 height 13
click at [97, 102] on button "Next" at bounding box center [83, 123] width 26 height 43
click at [122, 335] on span "prohibited" at bounding box center [97, 330] width 51 height 13
click at [97, 102] on button "Next" at bounding box center [83, 123] width 26 height 43
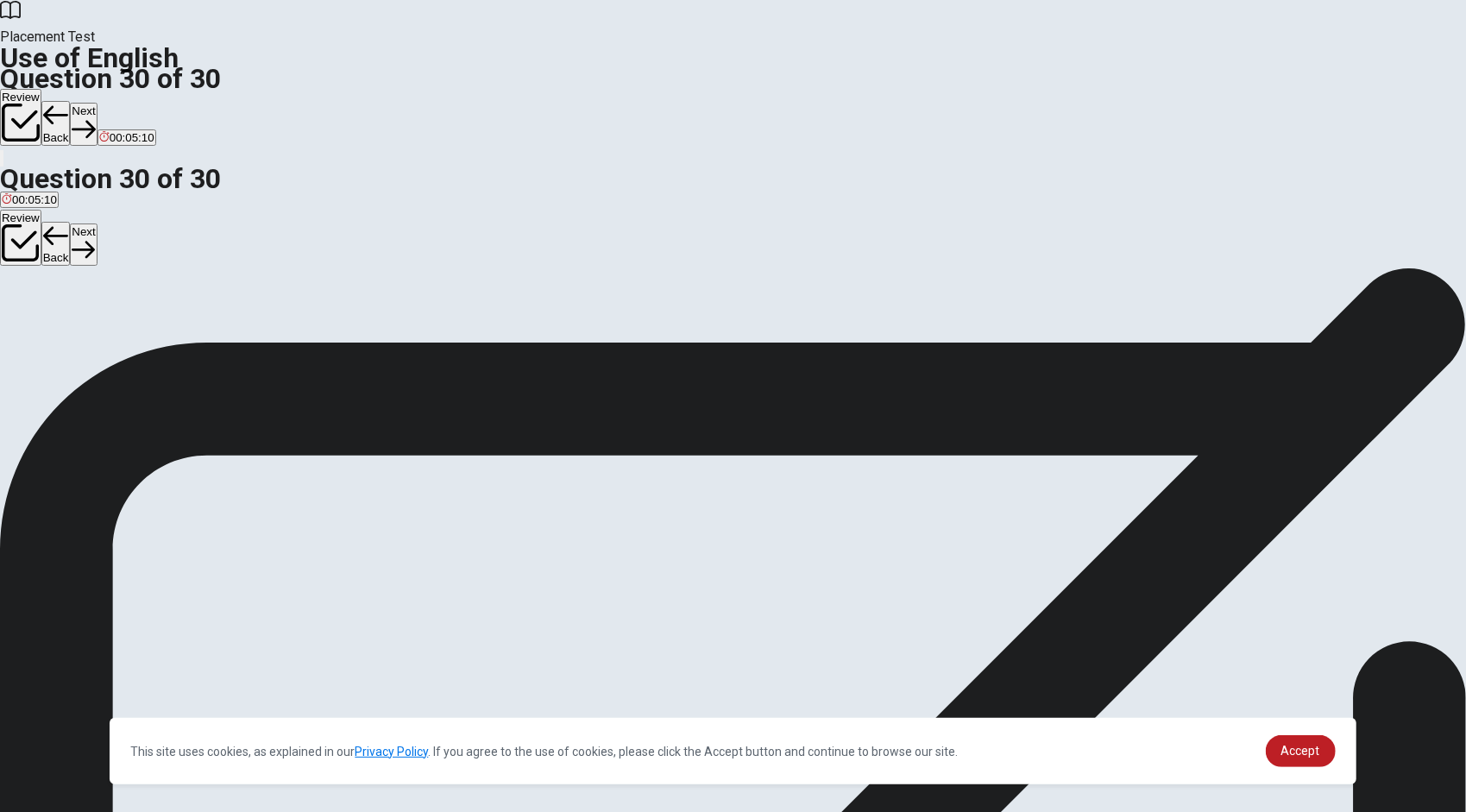
click at [44, 324] on div "B" at bounding box center [34, 317] width 19 height 13
click at [95, 117] on icon "button" at bounding box center [83, 129] width 24 height 24
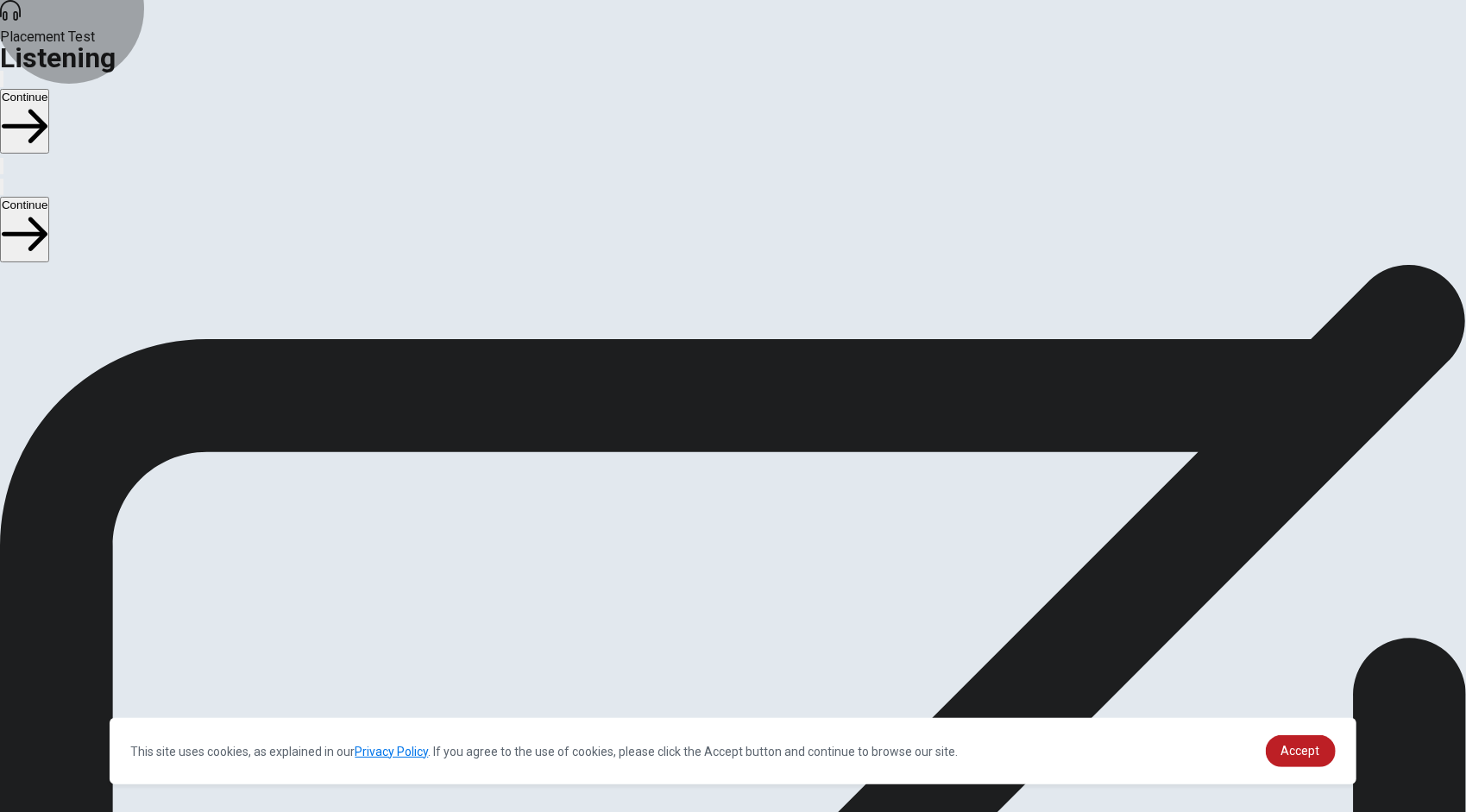
click at [49, 89] on button "Continue" at bounding box center [25, 121] width 49 height 64
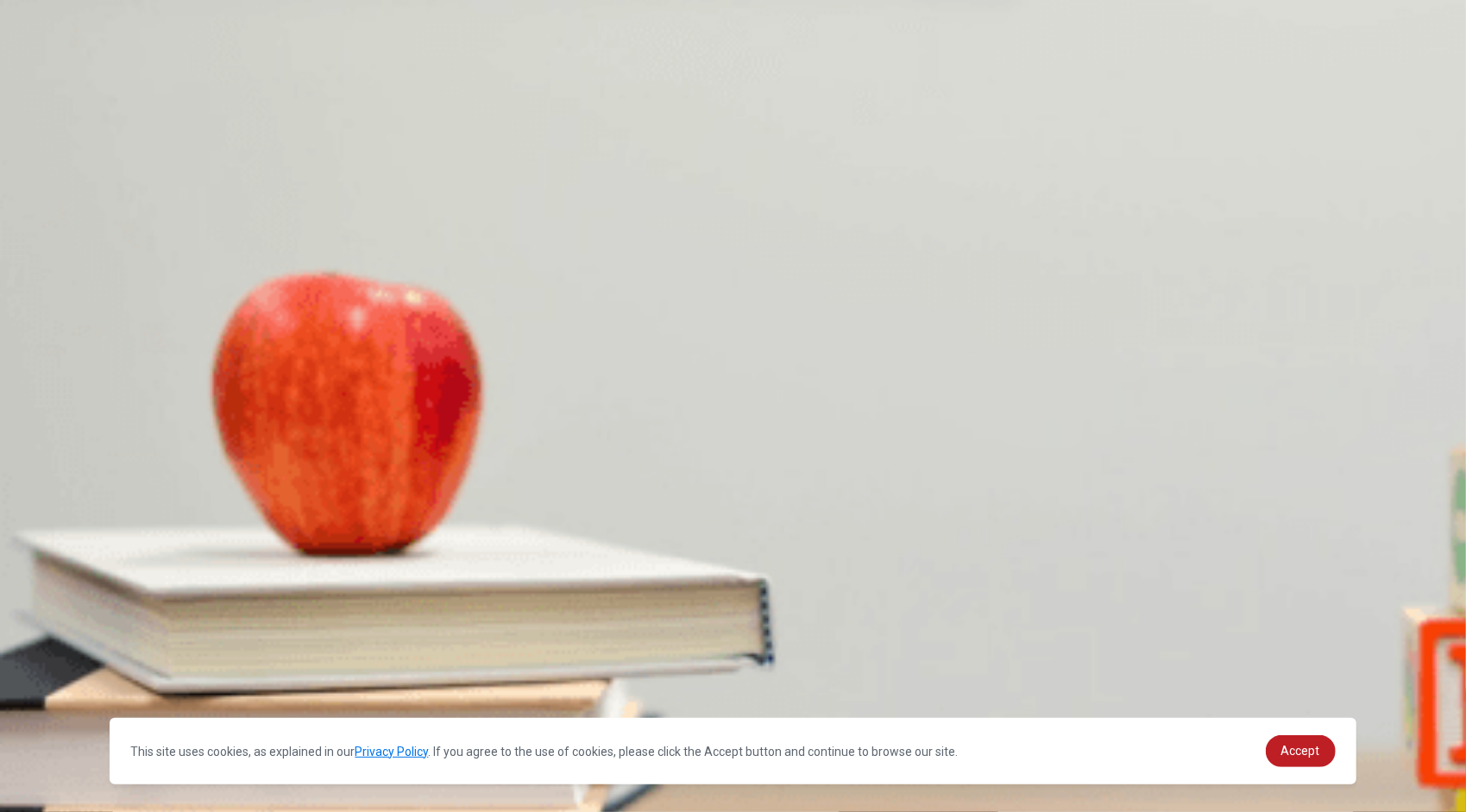
click at [315, 354] on span "A different project" at bounding box center [271, 347] width 89 height 13
click at [87, 414] on span "The design team" at bounding box center [44, 420] width 85 height 13
click at [225, 485] on span "Layout changes and a color scheme update" at bounding box center [114, 492] width 223 height 13
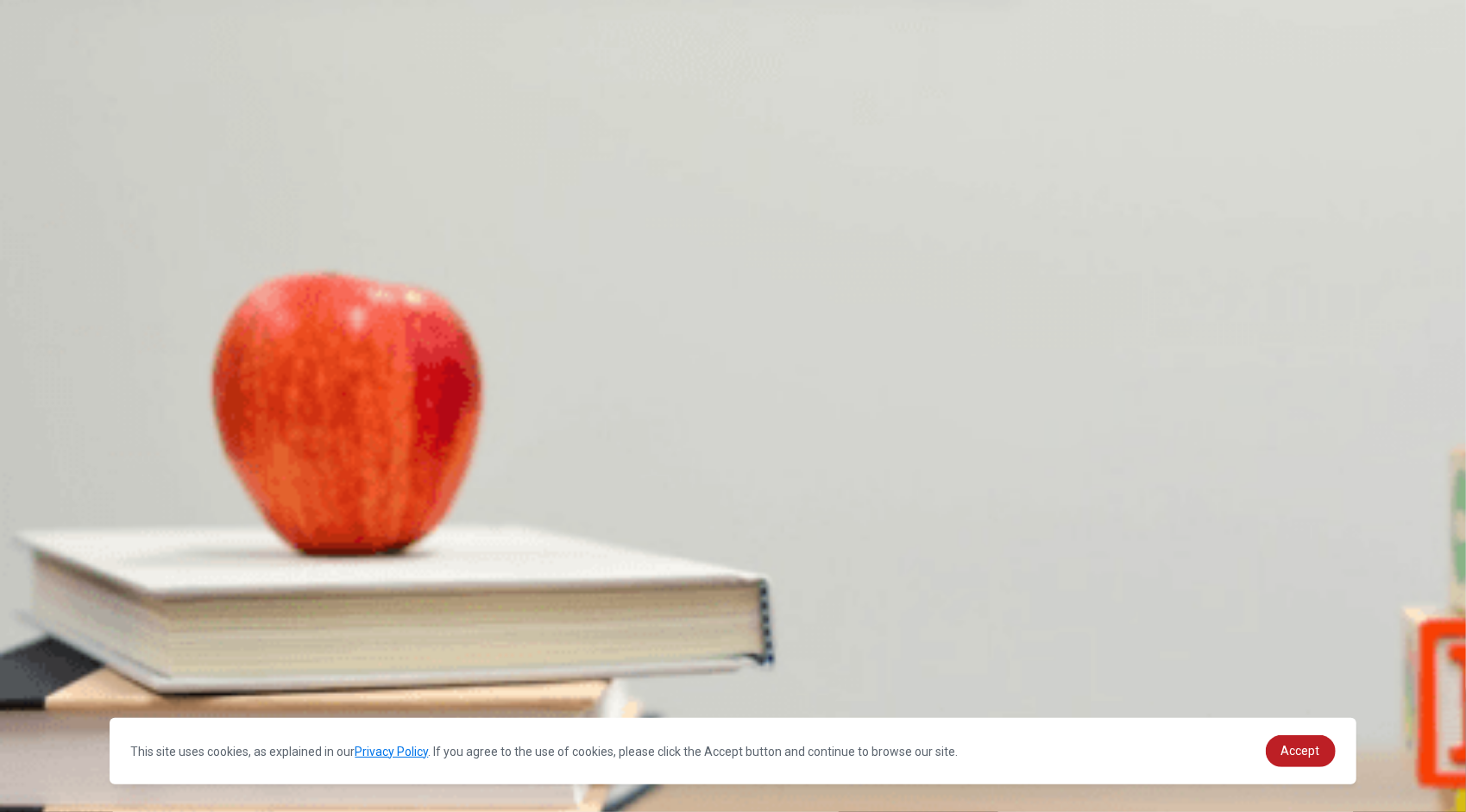
scroll to position [1294, 0]
click at [698, 558] on span "Due to the client’s many small requests" at bounding box center [597, 565] width 200 height 13
click at [212, 630] on span "He’s facing challenges" at bounding box center [154, 637] width 115 height 13
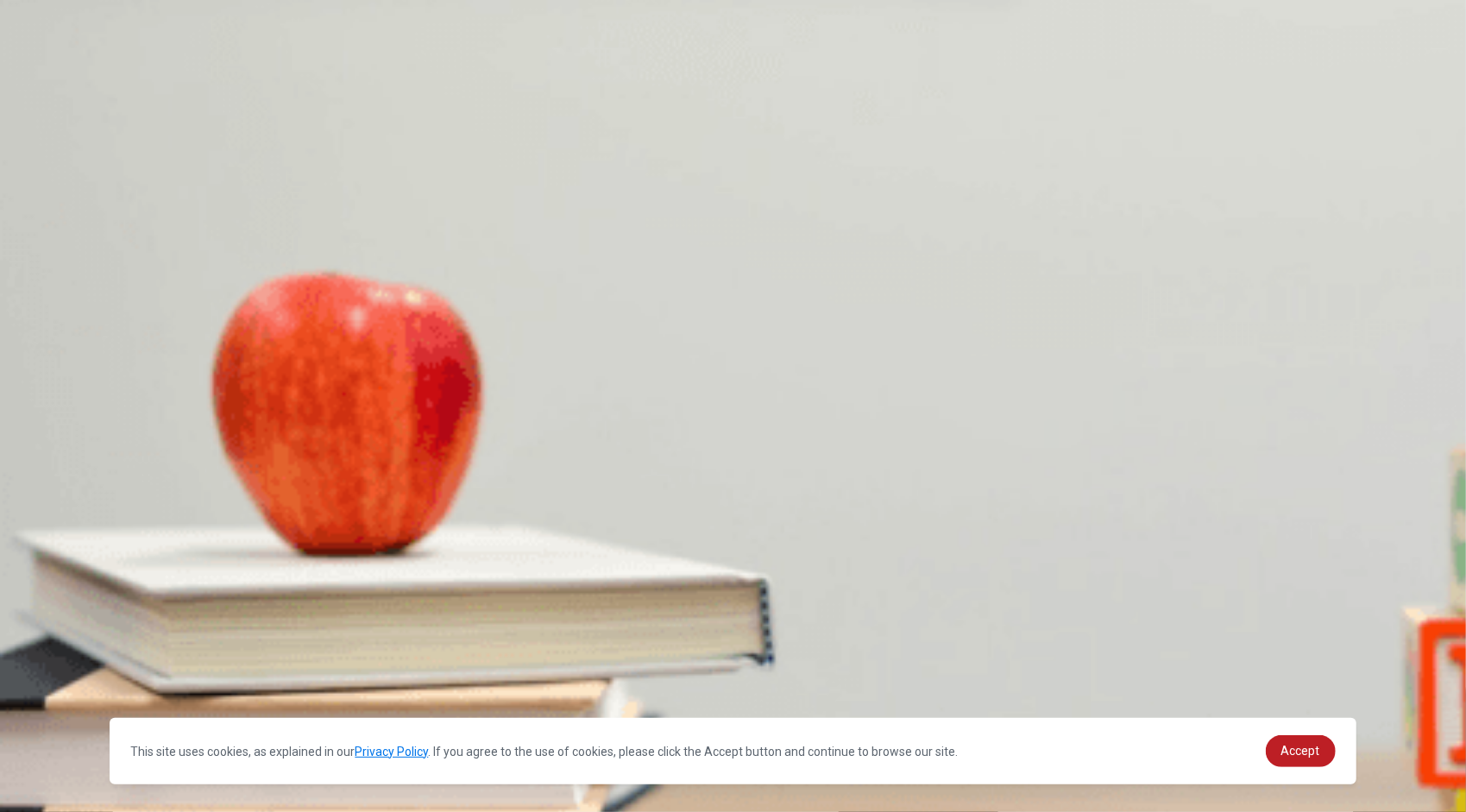
click at [49, 89] on button "Continue" at bounding box center [25, 121] width 49 height 64
drag, startPoint x: 560, startPoint y: 556, endPoint x: 570, endPoint y: 560, distance: 10.8
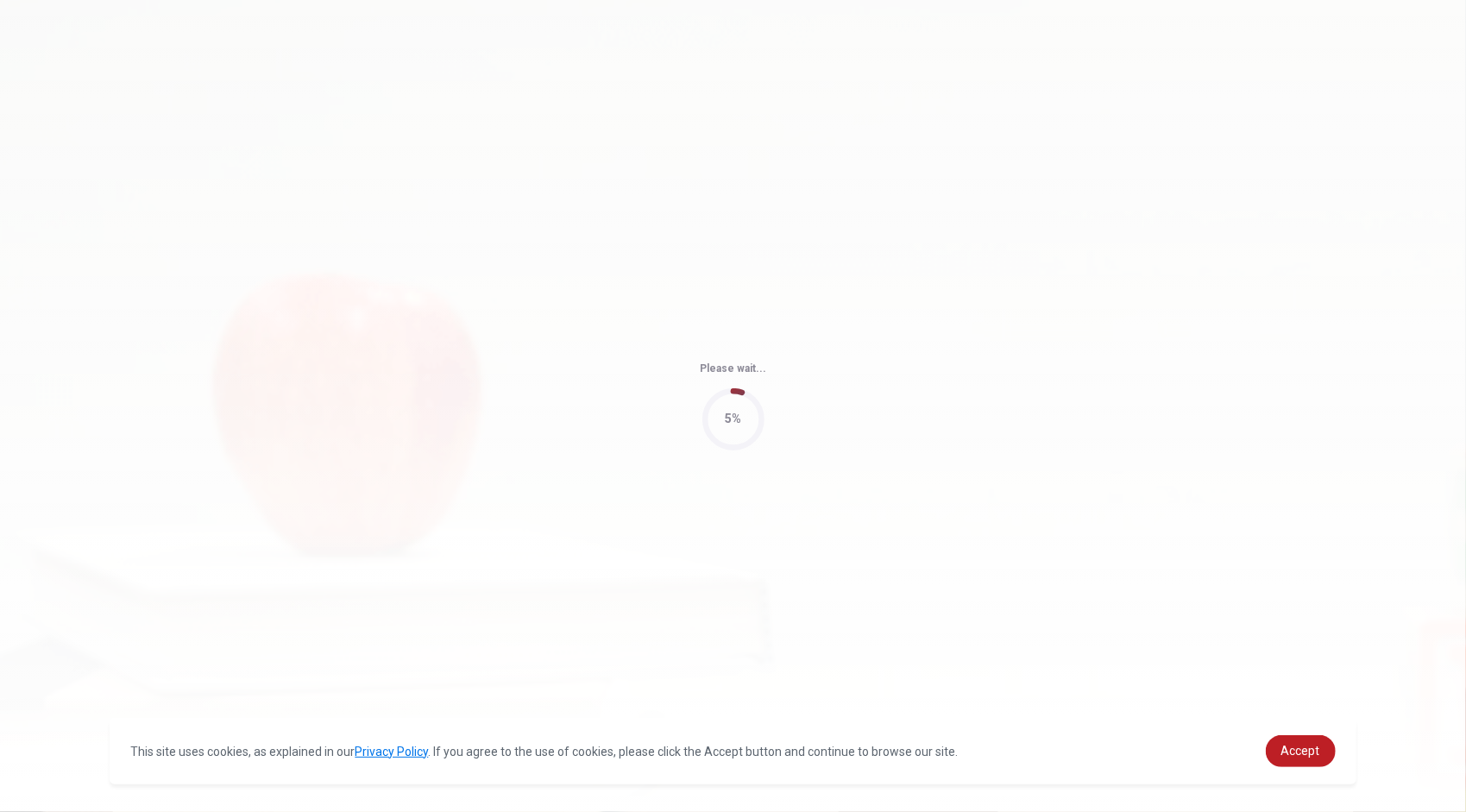
type input "74"
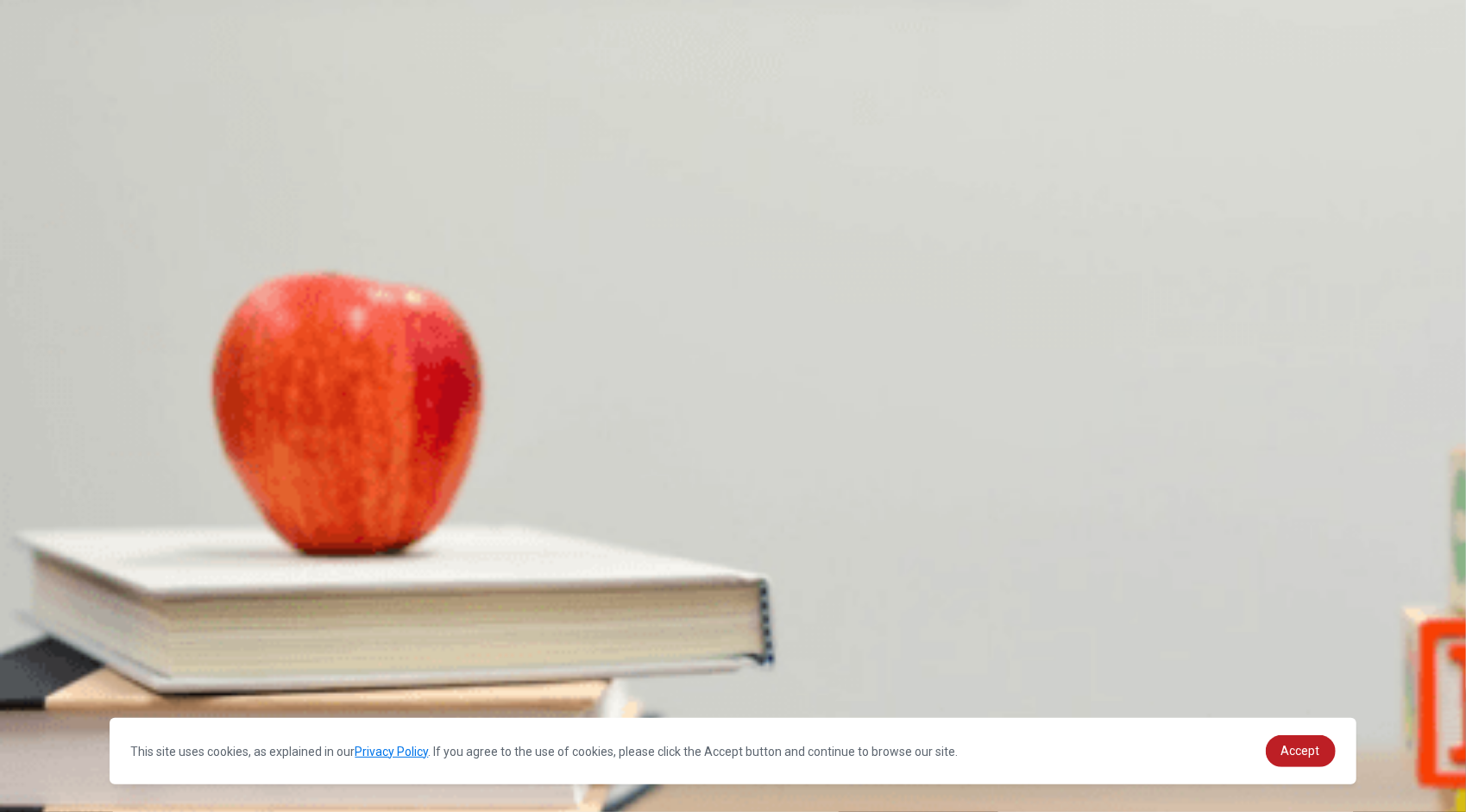
scroll to position [345, 0]
click at [619, 414] on div "C" at bounding box center [490, 407] width 258 height 13
click at [313, 341] on div "C" at bounding box center [246, 334] width 134 height 13
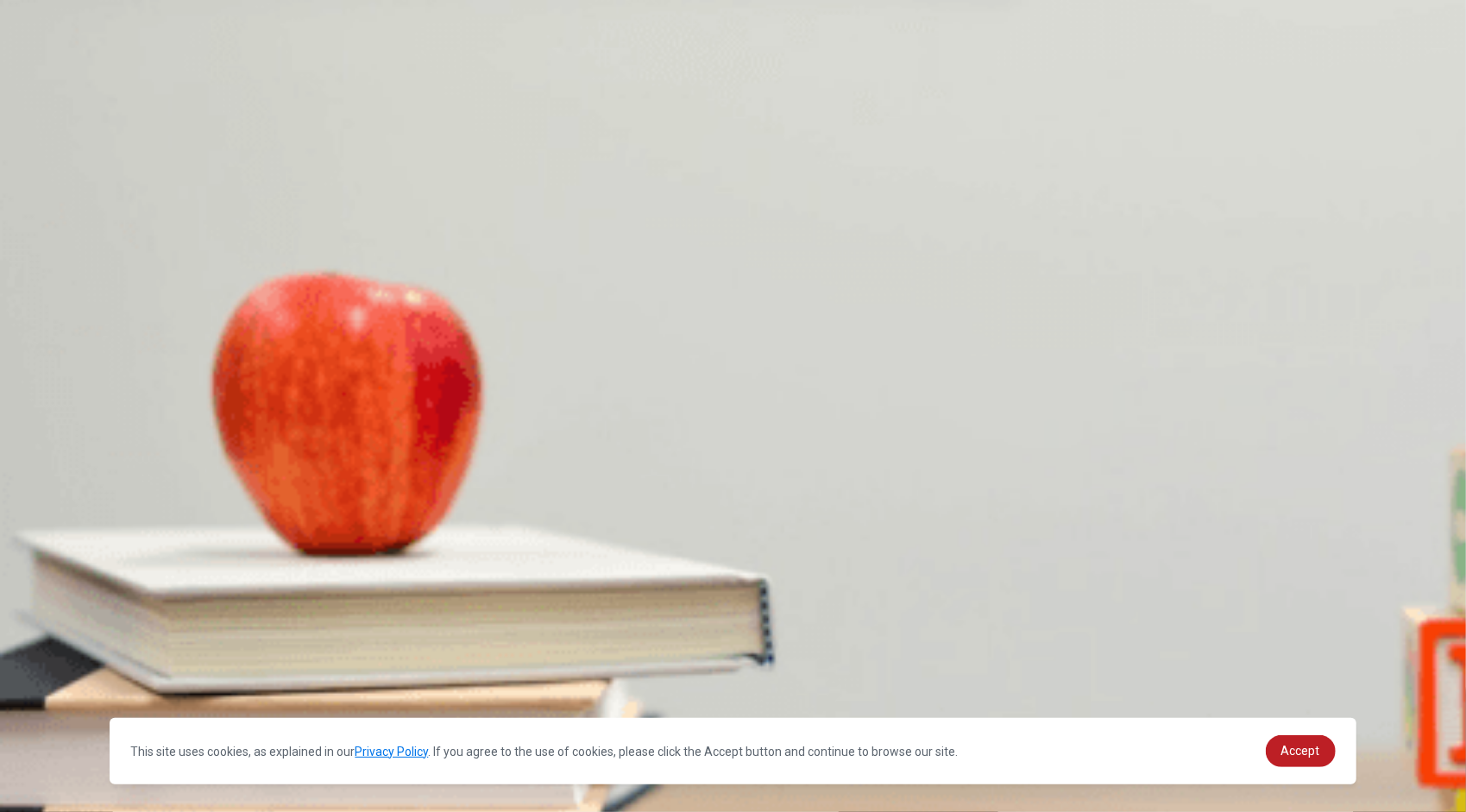
click at [464, 499] on span "Handling the Q&A session" at bounding box center [397, 492] width 133 height 13
click at [508, 545] on div "C" at bounding box center [405, 552] width 205 height 13
click at [109, 630] on span "The script" at bounding box center [83, 637] width 51 height 13
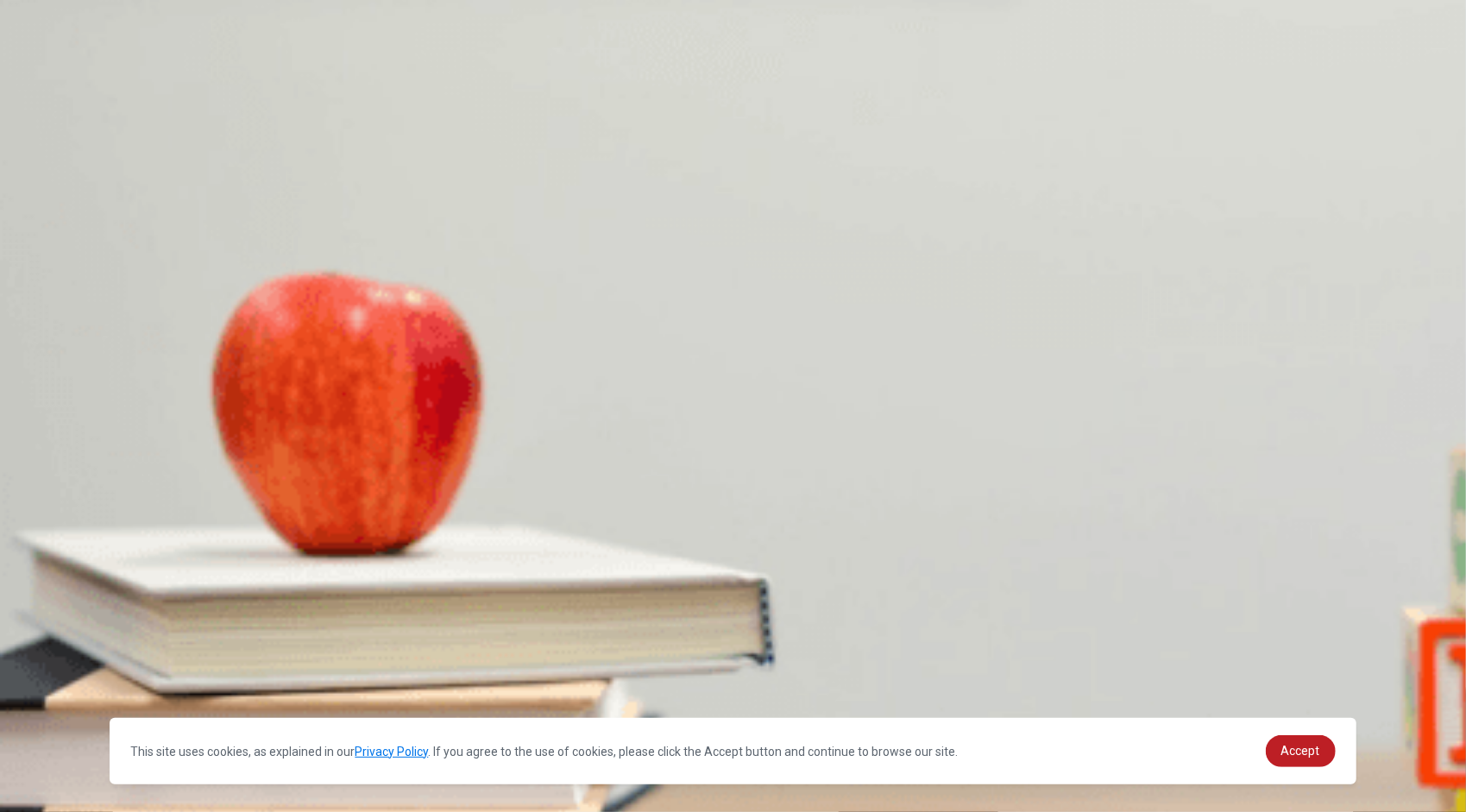
click at [49, 89] on button "Continue" at bounding box center [25, 121] width 49 height 64
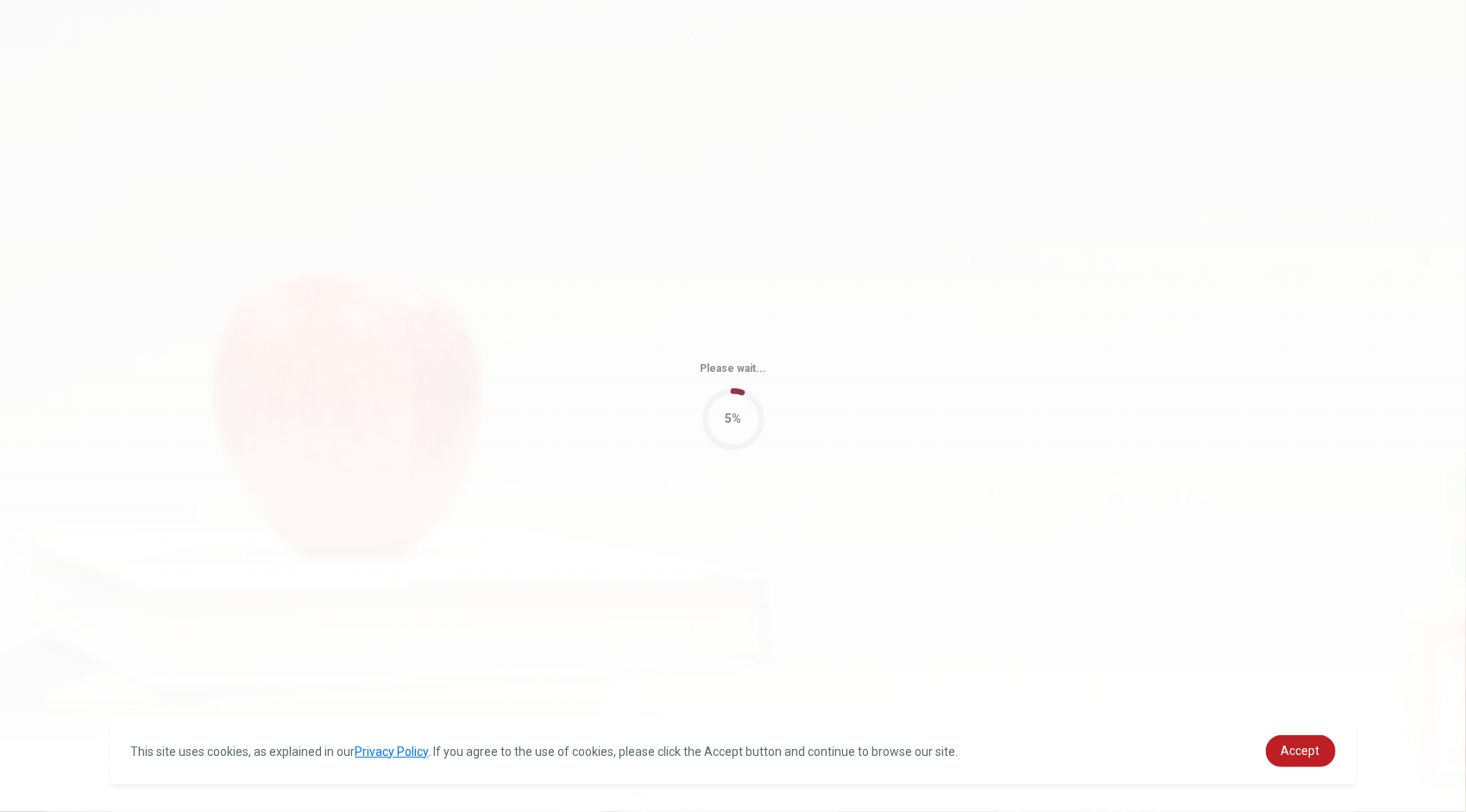
type input "74"
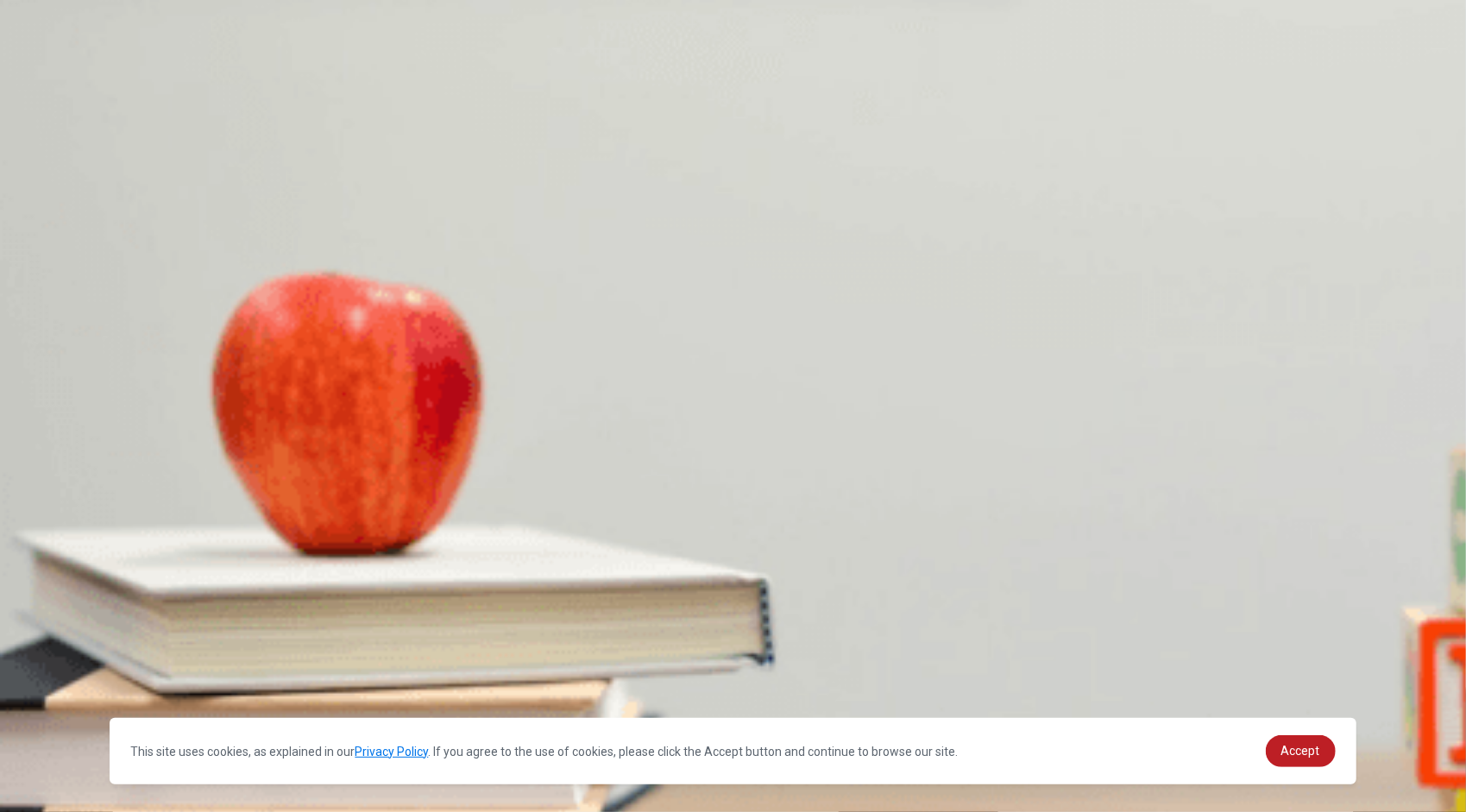
scroll to position [0, 0]
click at [395, 356] on button "C Most slots are filled, but a few remain open" at bounding box center [283, 341] width 221 height 29
click at [325, 485] on span "Coffee, tea, and light snacks" at bounding box center [252, 492] width 145 height 13
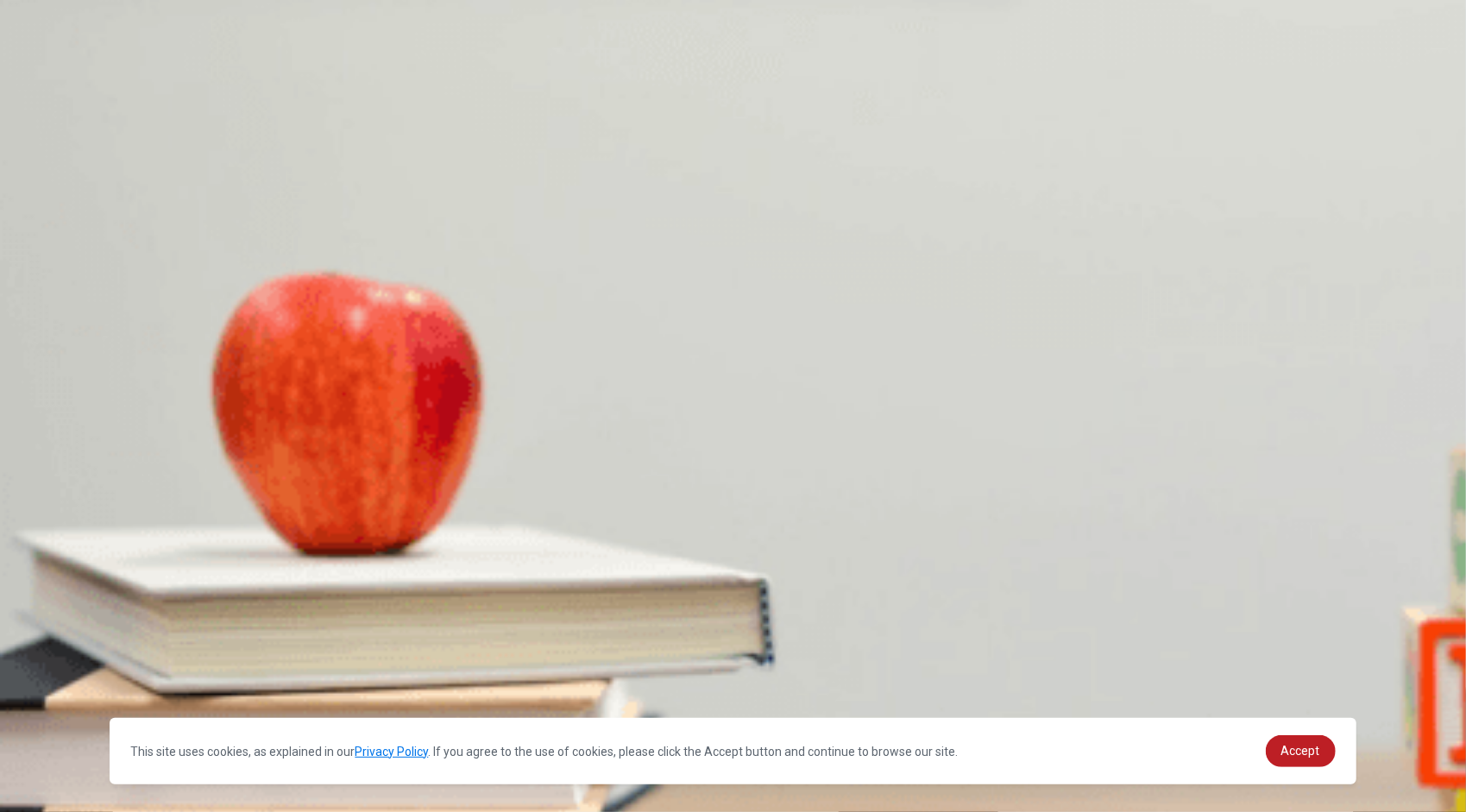
click at [38, 630] on span "[DATE]" at bounding box center [20, 637] width 36 height 13
click at [382, 414] on span "Arranging parking for visitors" at bounding box center [309, 420] width 147 height 13
click at [171, 558] on span "Extend the deadline" at bounding box center [121, 565] width 102 height 13
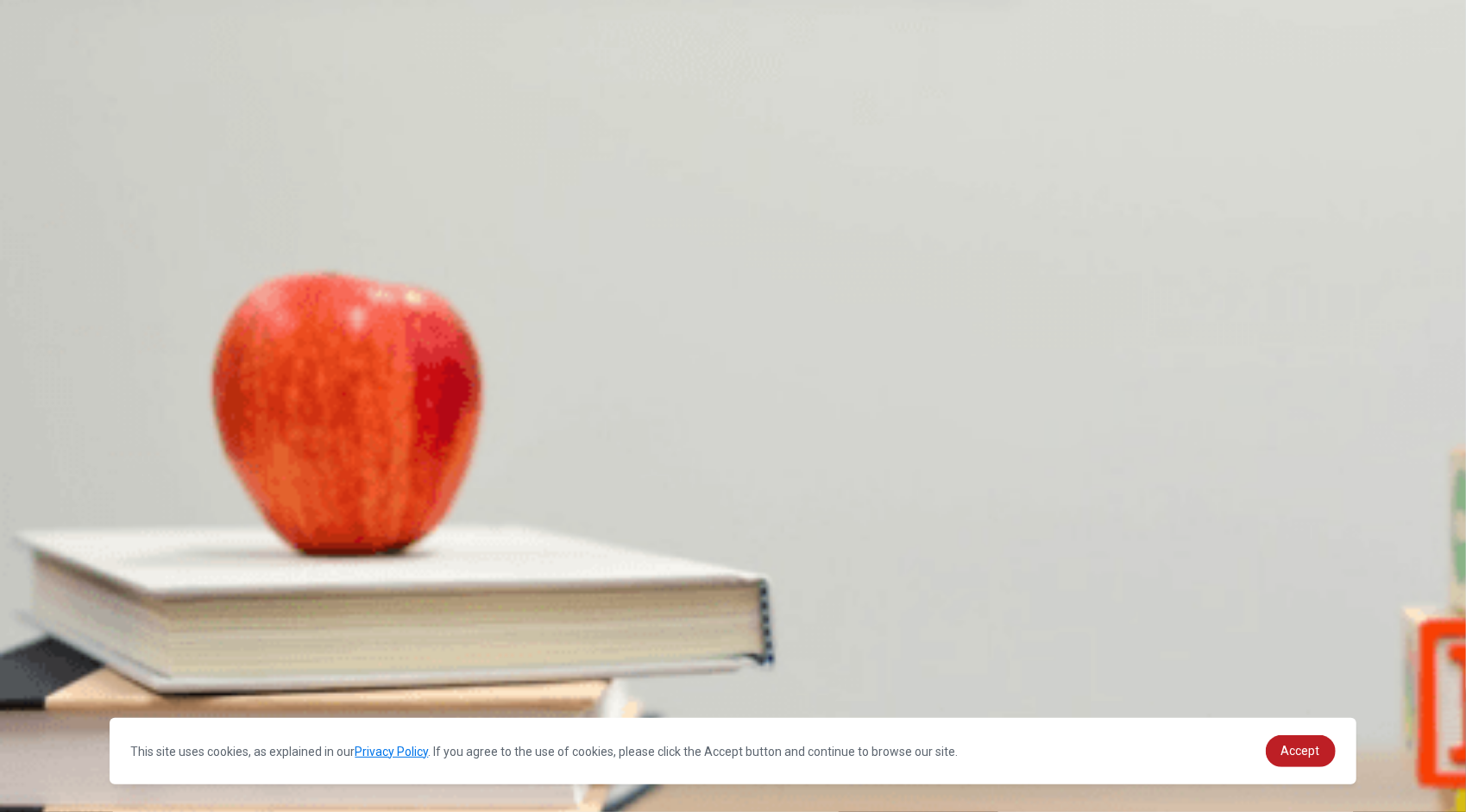
scroll to position [1338, 0]
click at [49, 89] on button "Continue" at bounding box center [25, 121] width 49 height 64
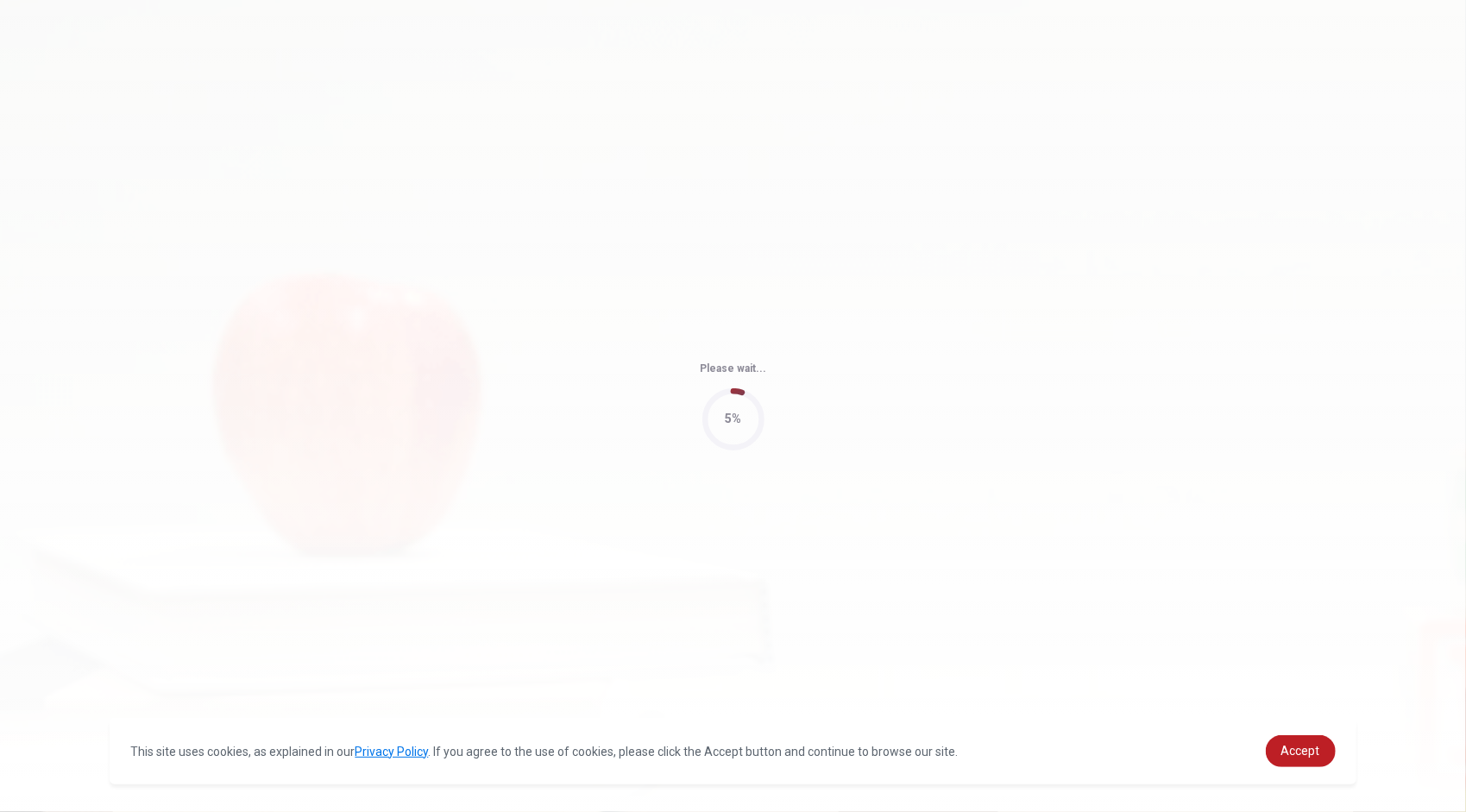
type input "71"
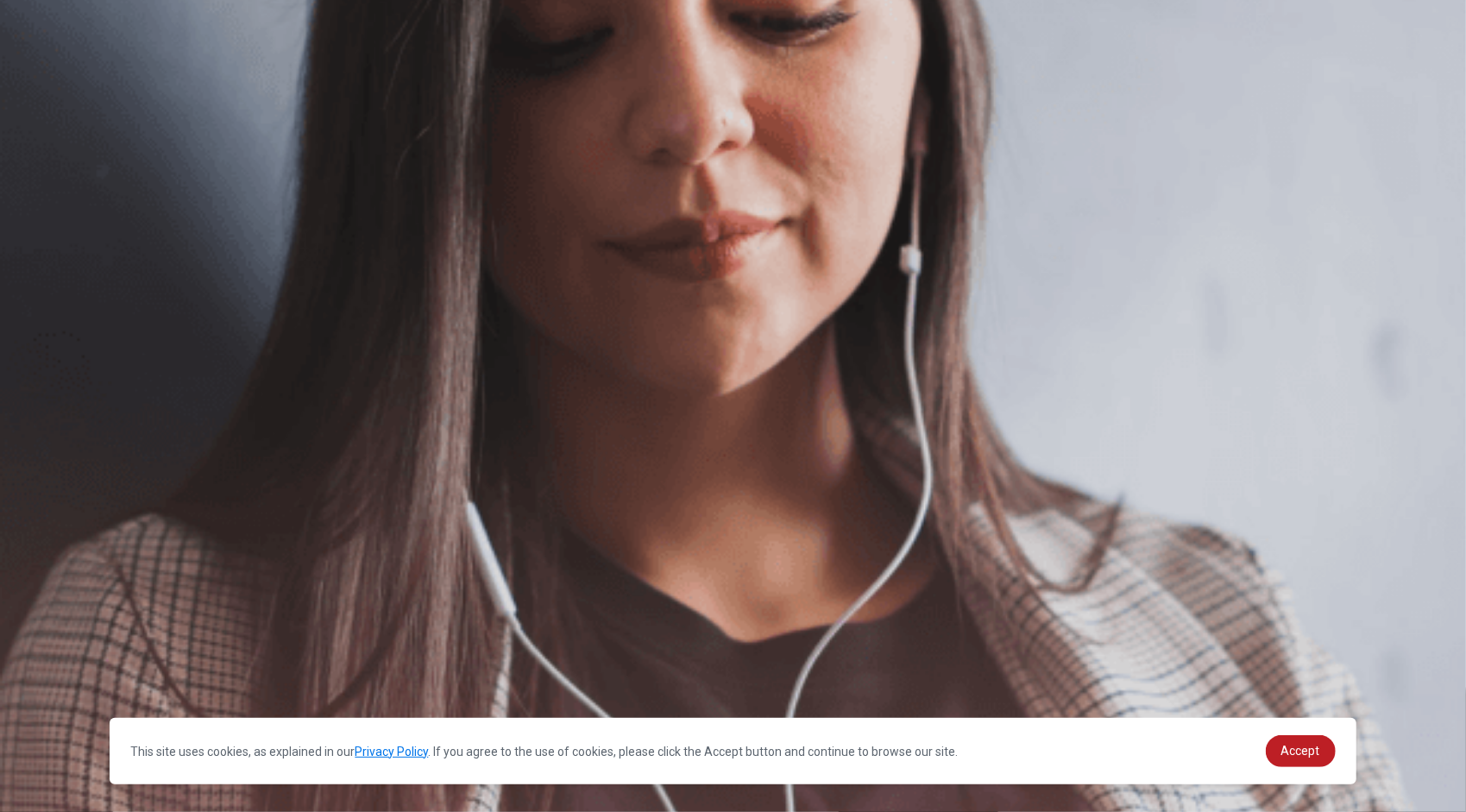
scroll to position [0, 0]
click at [49, 89] on button "Continue" at bounding box center [25, 121] width 49 height 64
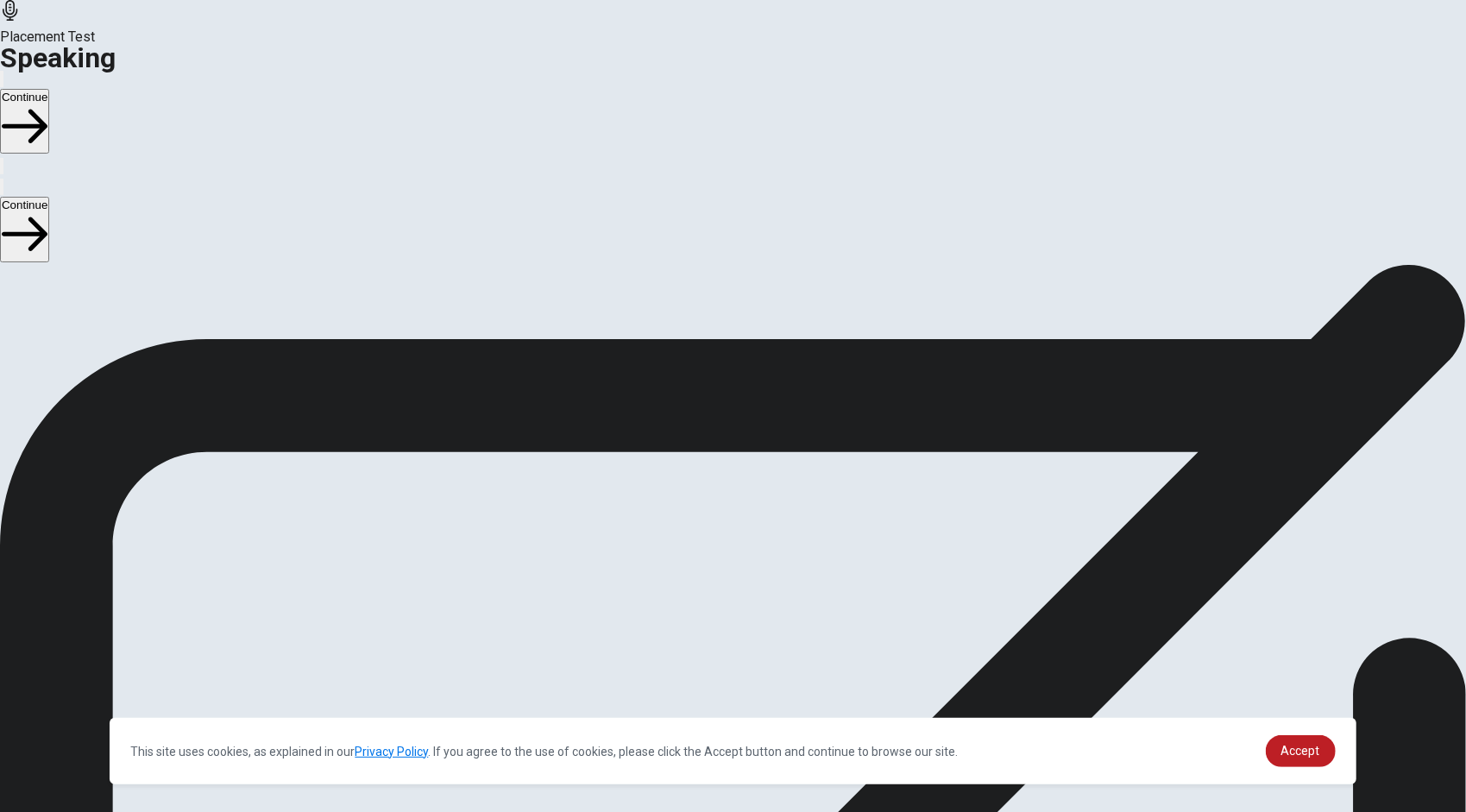
click at [764, 559] on div "Stop Recording" at bounding box center [733, 669] width 62 height 220
click at [715, 609] on button "Play Audio" at bounding box center [713, 617] width 4 height 16
click at [49, 89] on button "Continue" at bounding box center [25, 121] width 49 height 64
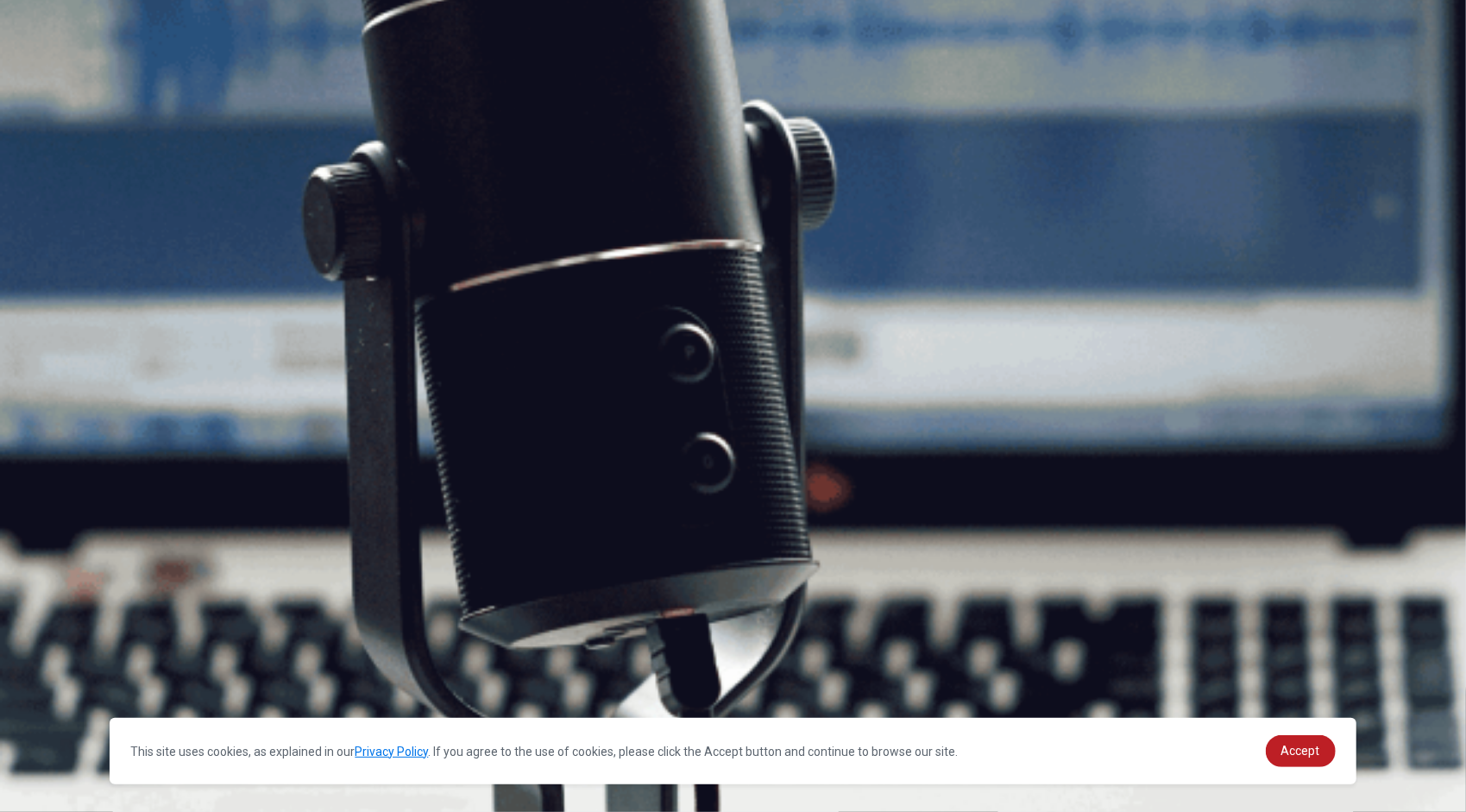
click at [49, 89] on button "Continue" at bounding box center [25, 121] width 49 height 64
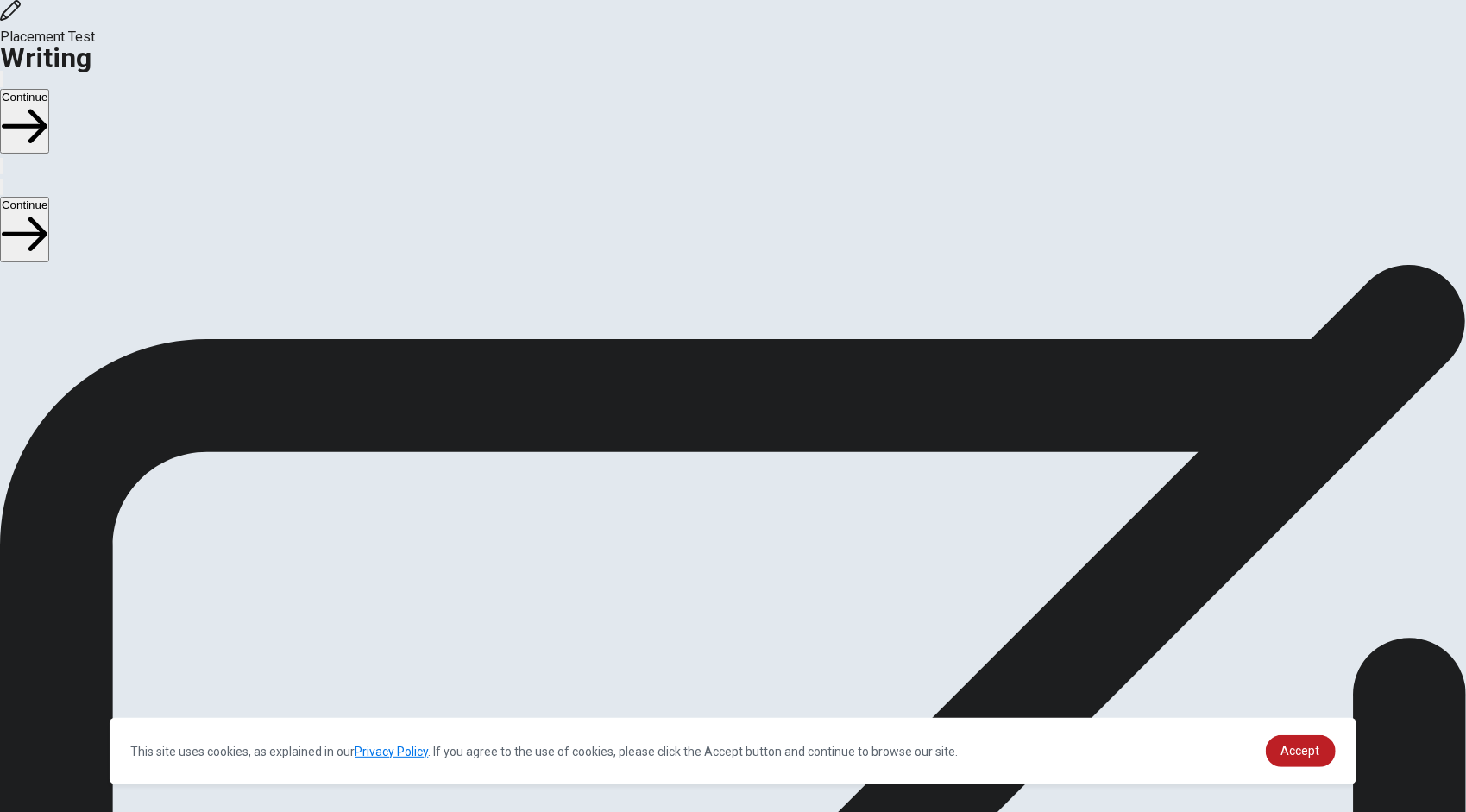
click at [49, 89] on button "Continue" at bounding box center [25, 121] width 49 height 64
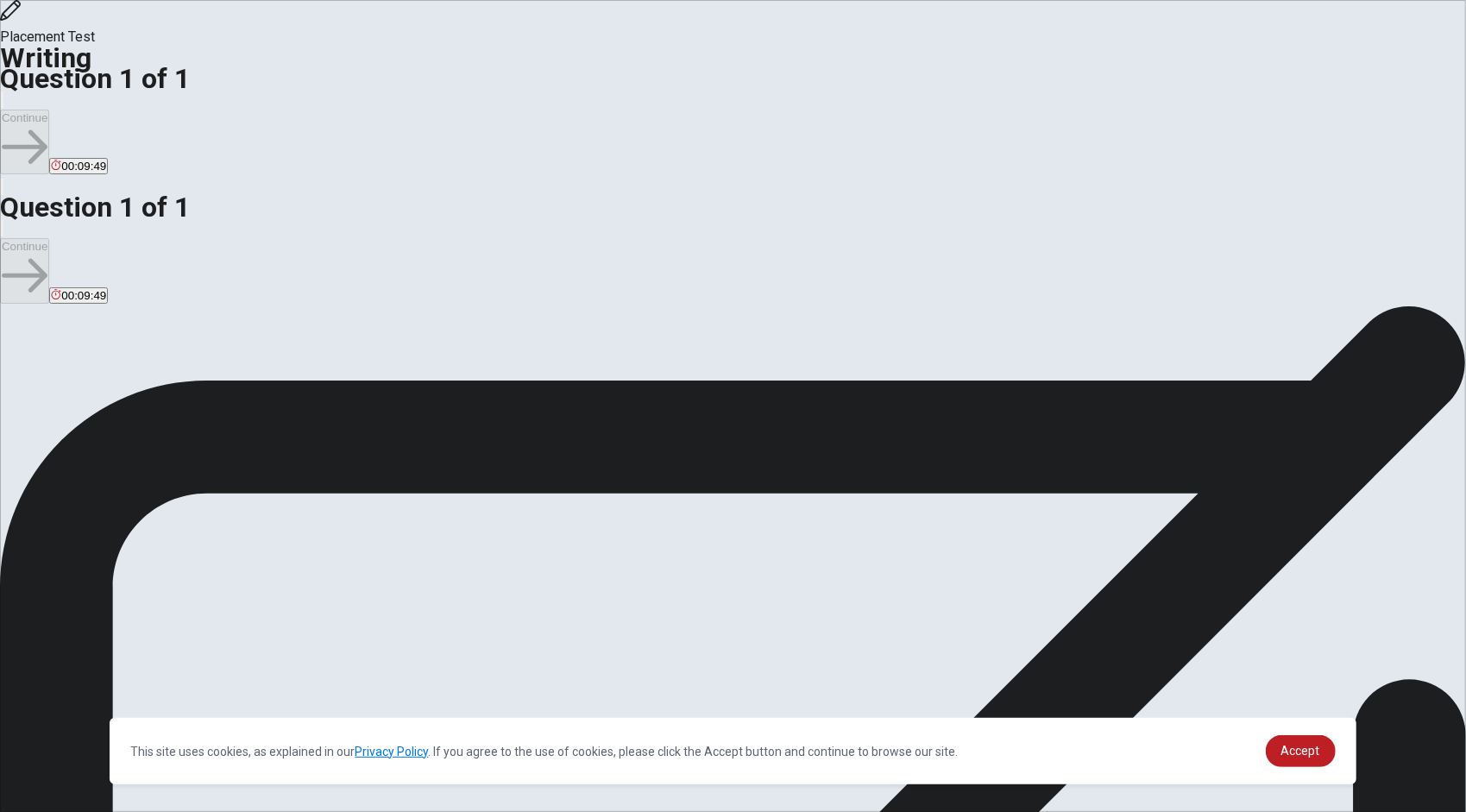
type textarea "T"
type textarea "t"
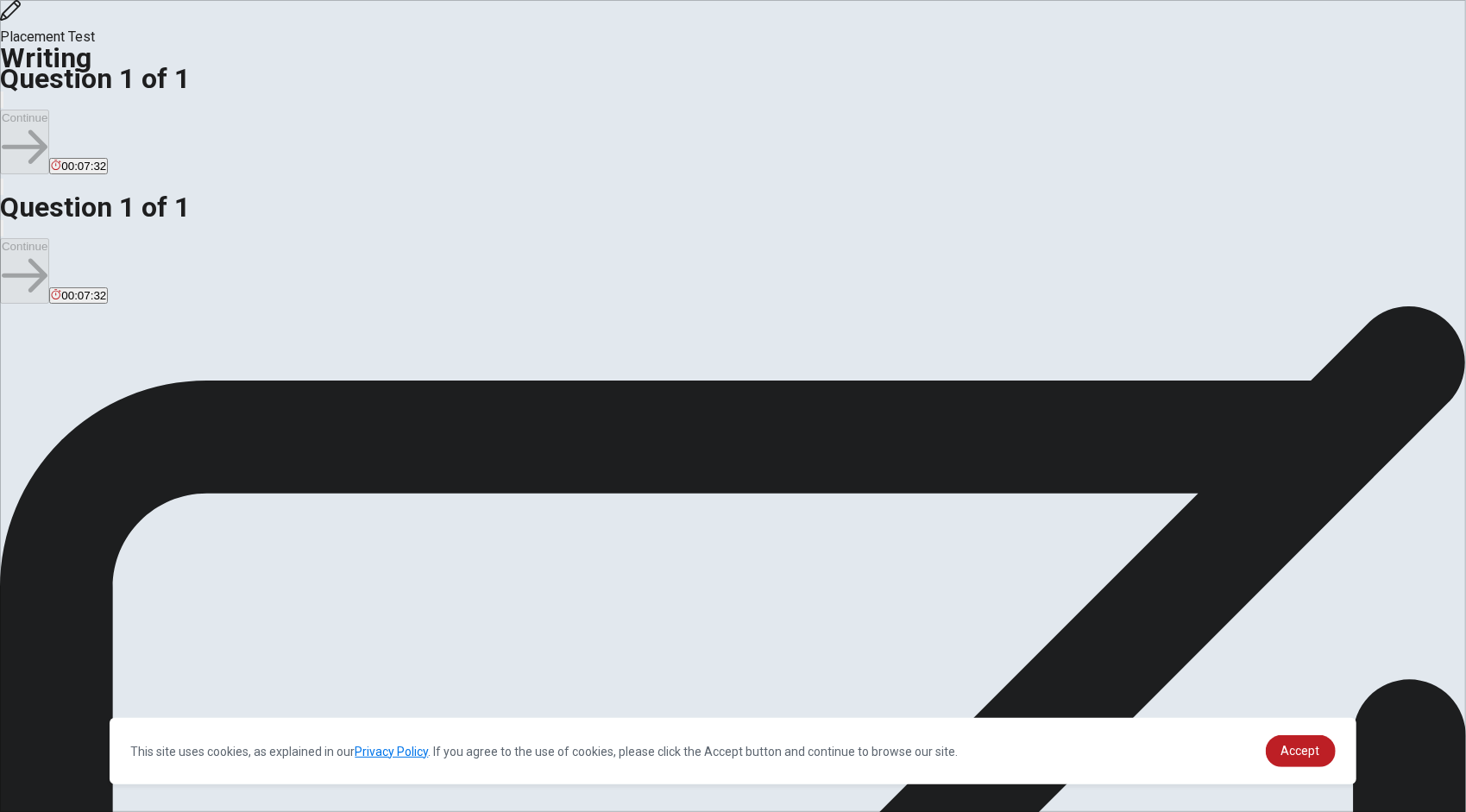
type textarea "t"
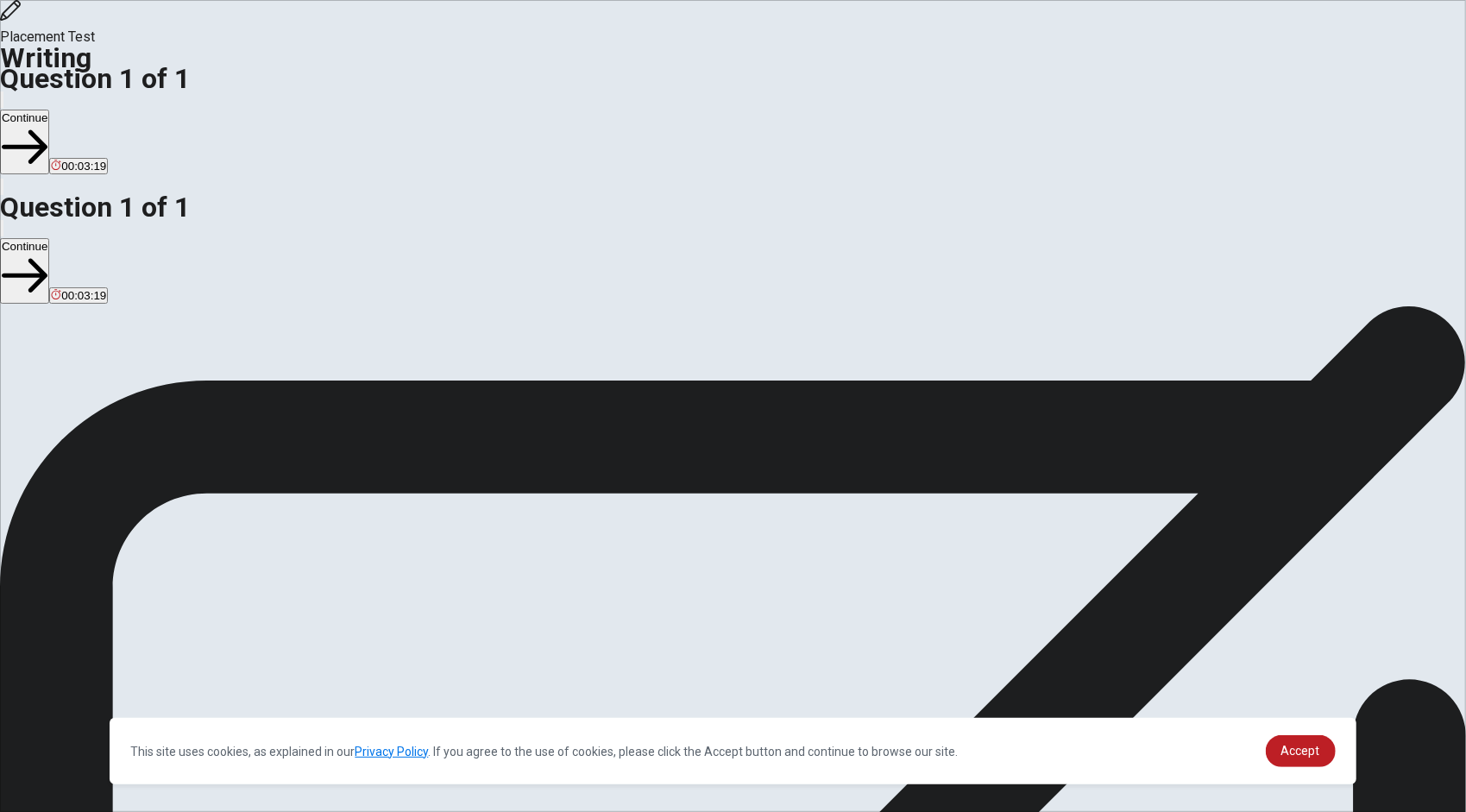
type textarea "[DATE] ,moving from [GEOGRAPHIC_DATA] to [GEOGRAPHIC_DATA] completely changed m…"
click at [49, 110] on button "Continue" at bounding box center [25, 142] width 49 height 64
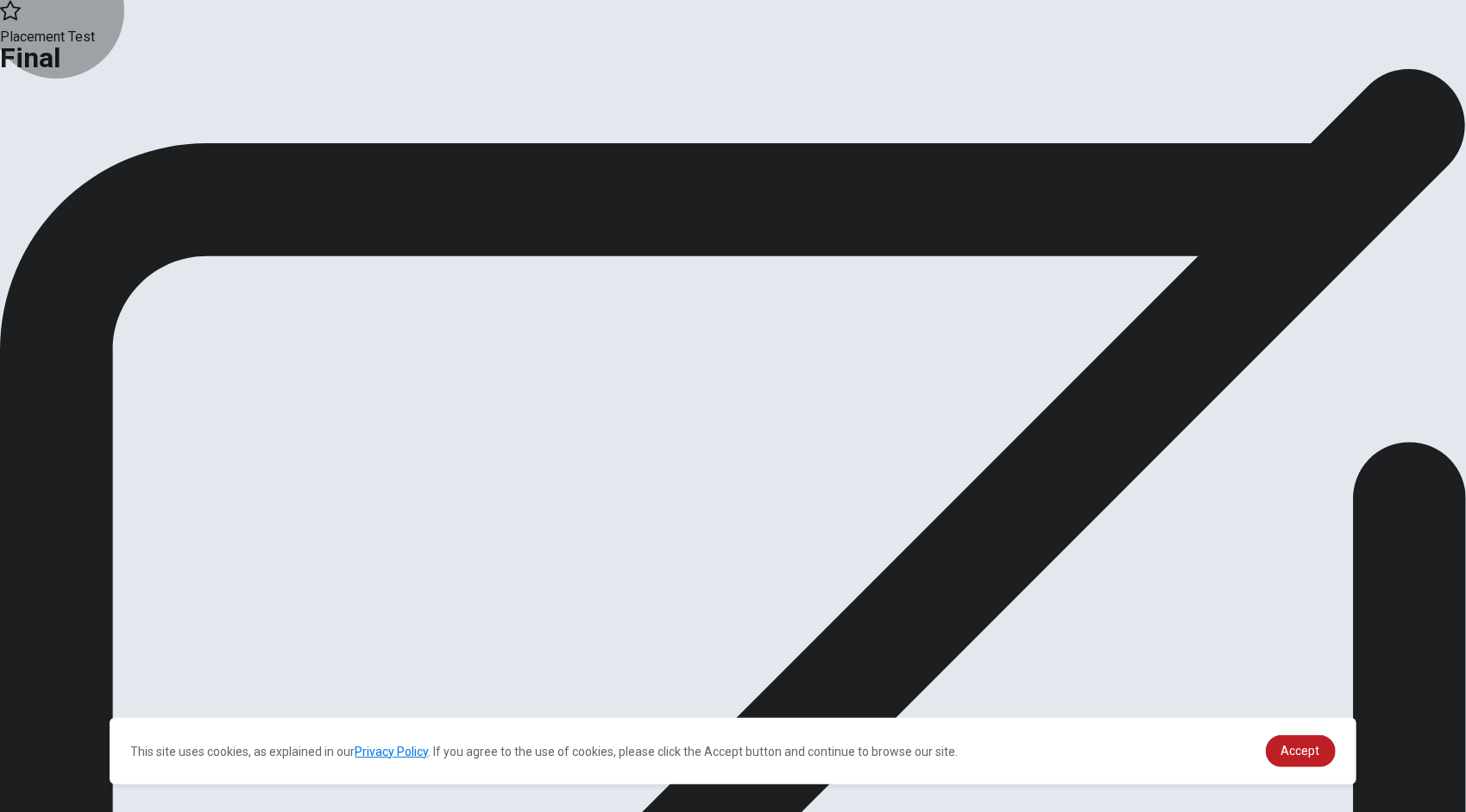
click at [70, 153] on button "Continue" at bounding box center [35, 142] width 70 height 24
